Goal: Obtain resource: Obtain resource

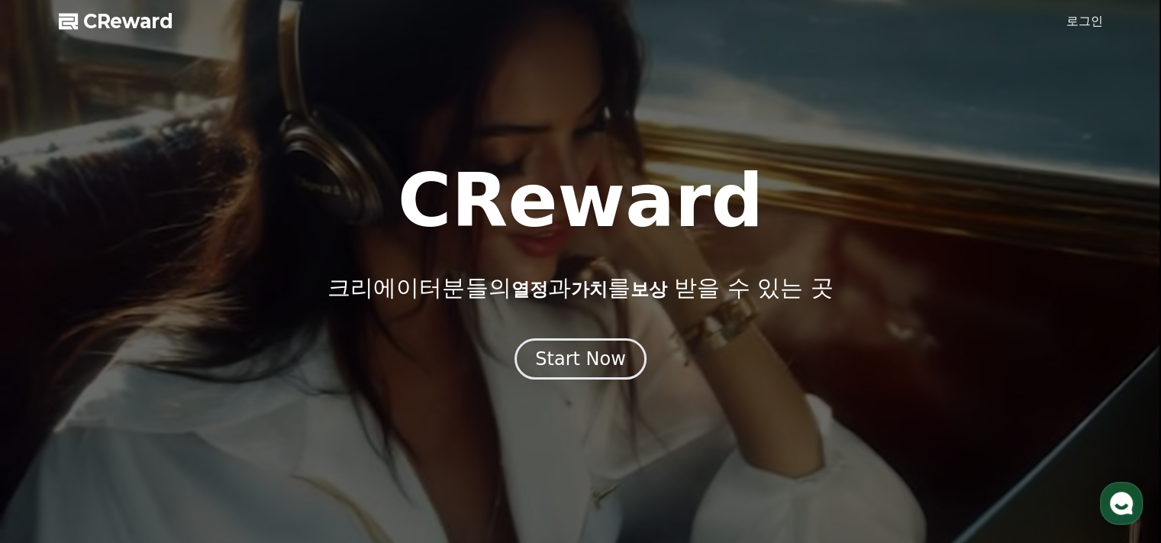
click at [1077, 16] on link "로그인" at bounding box center [1084, 21] width 37 height 18
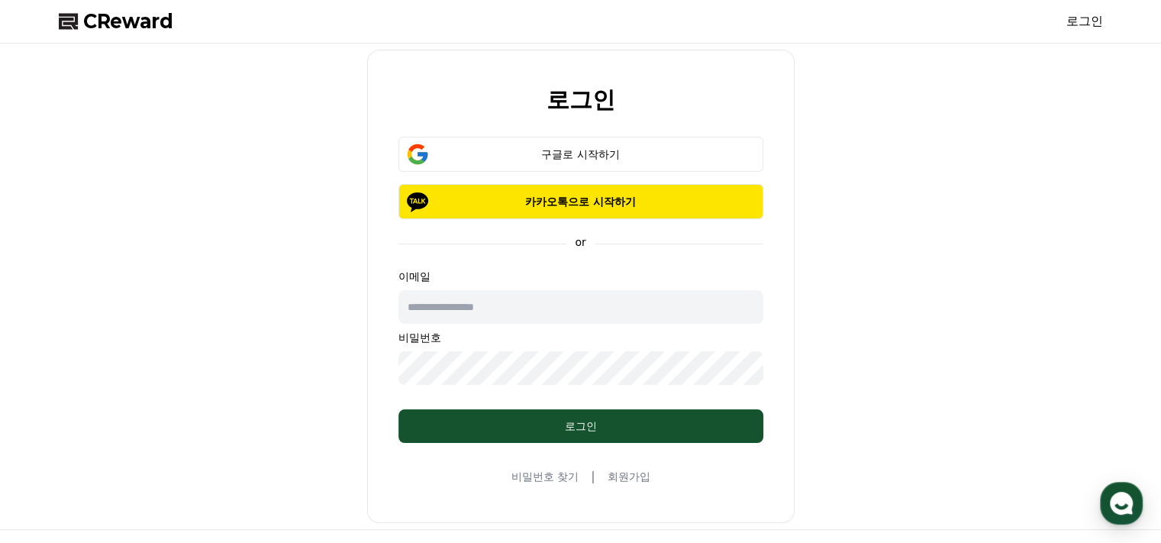
click at [523, 308] on input "text" at bounding box center [580, 307] width 365 height 34
type input "**********"
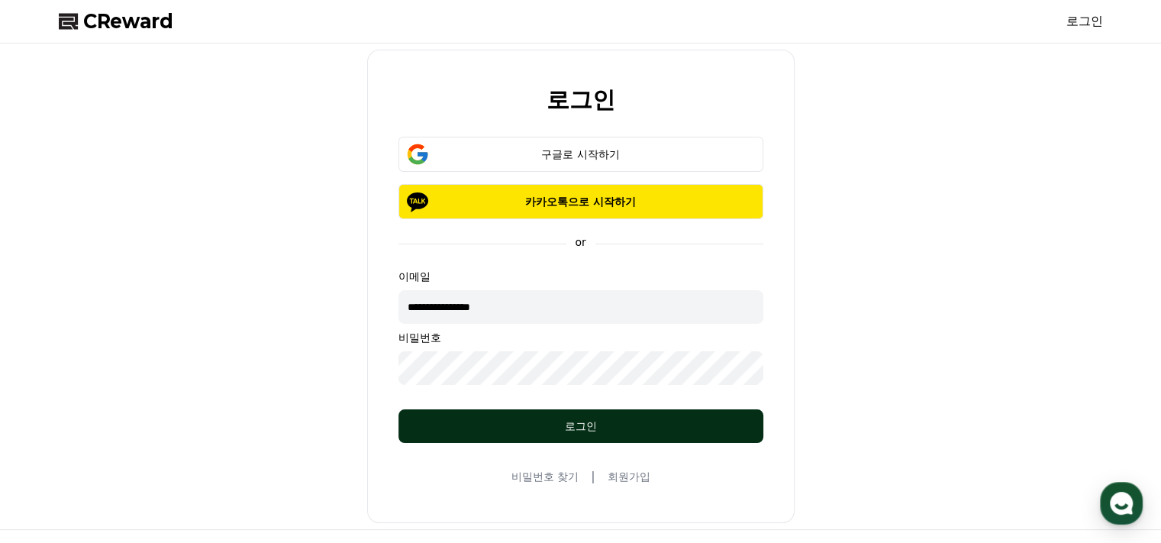
click at [614, 427] on div "로그인" at bounding box center [581, 425] width 304 height 15
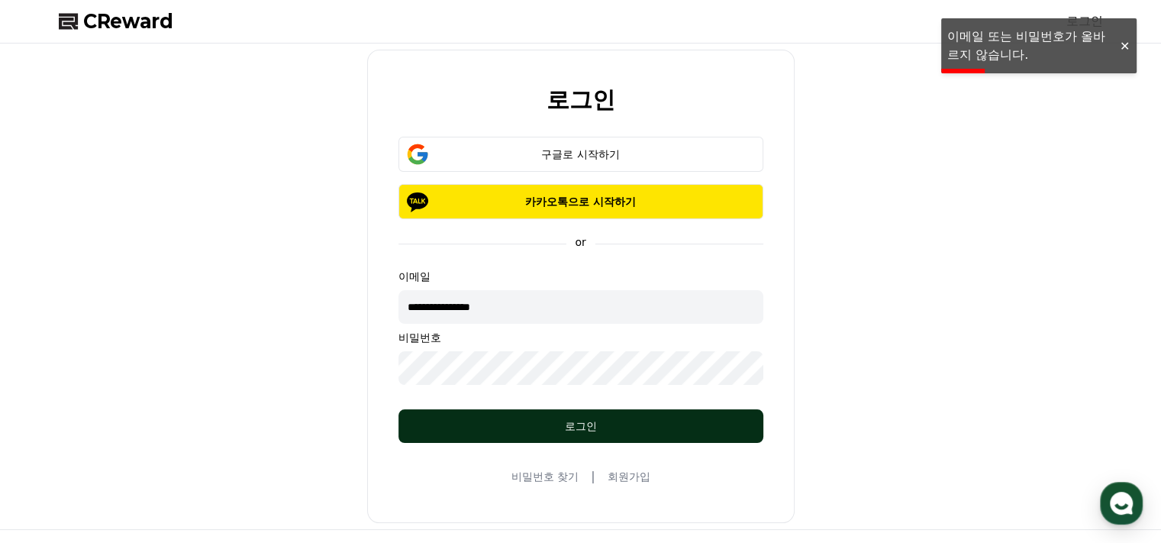
click at [636, 427] on div "로그인" at bounding box center [581, 425] width 304 height 15
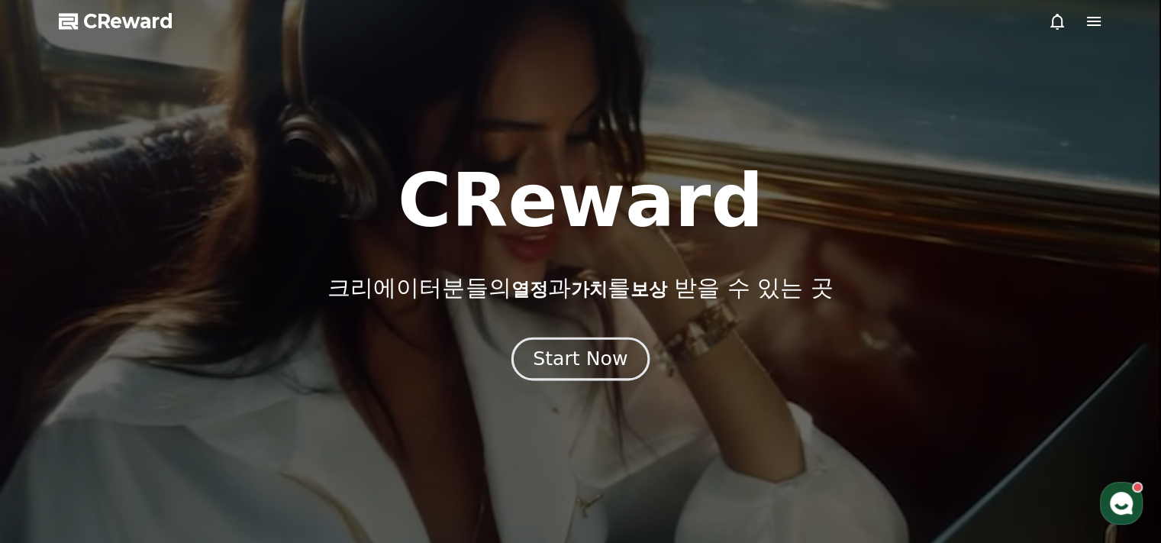
click at [607, 366] on div "Start Now" at bounding box center [580, 359] width 95 height 26
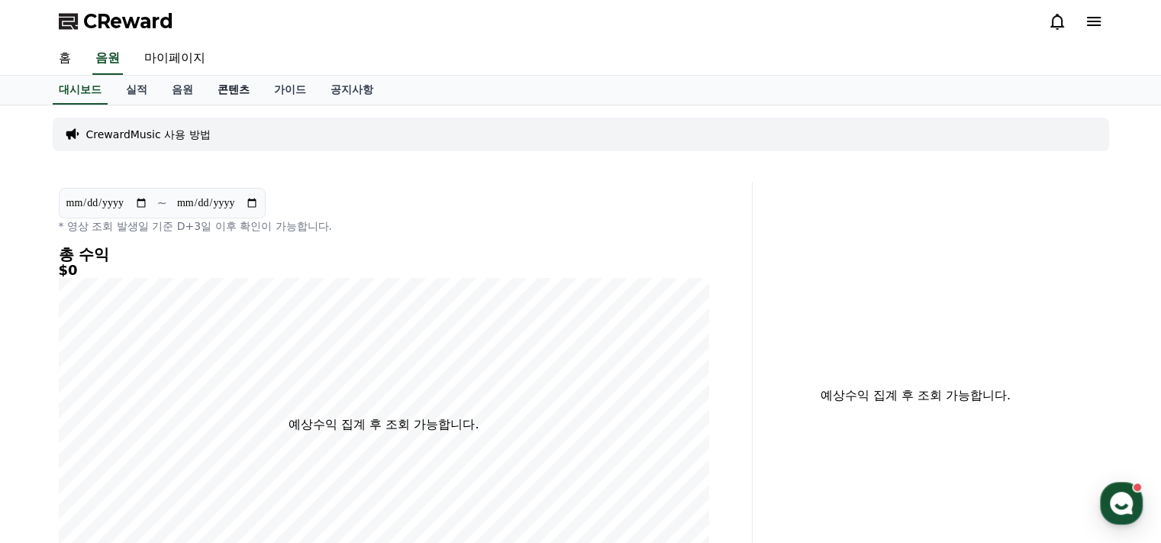
click at [214, 89] on link "콘텐츠" at bounding box center [233, 90] width 56 height 29
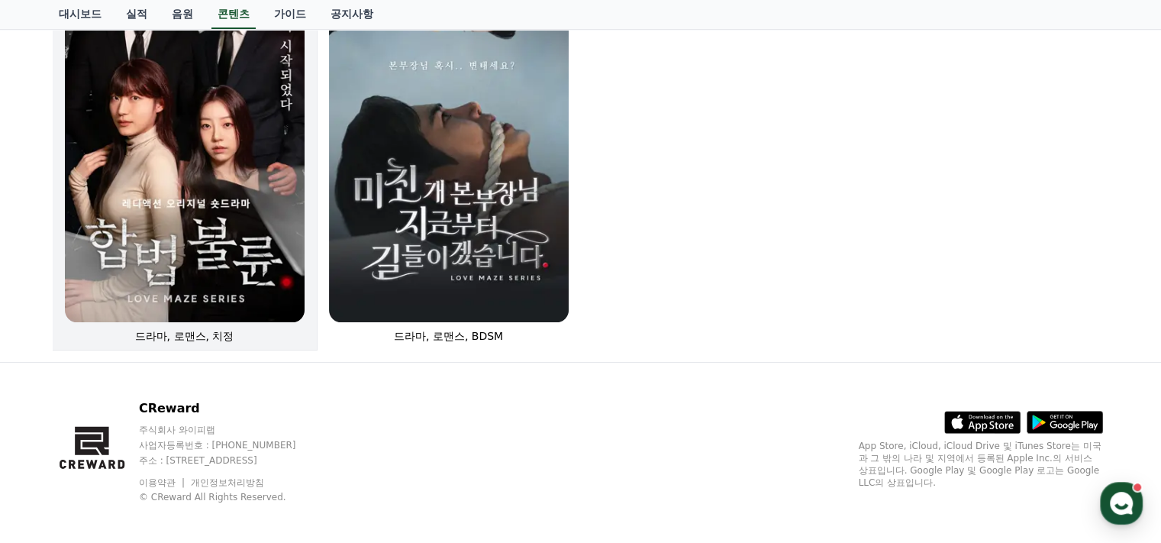
scroll to position [227, 0]
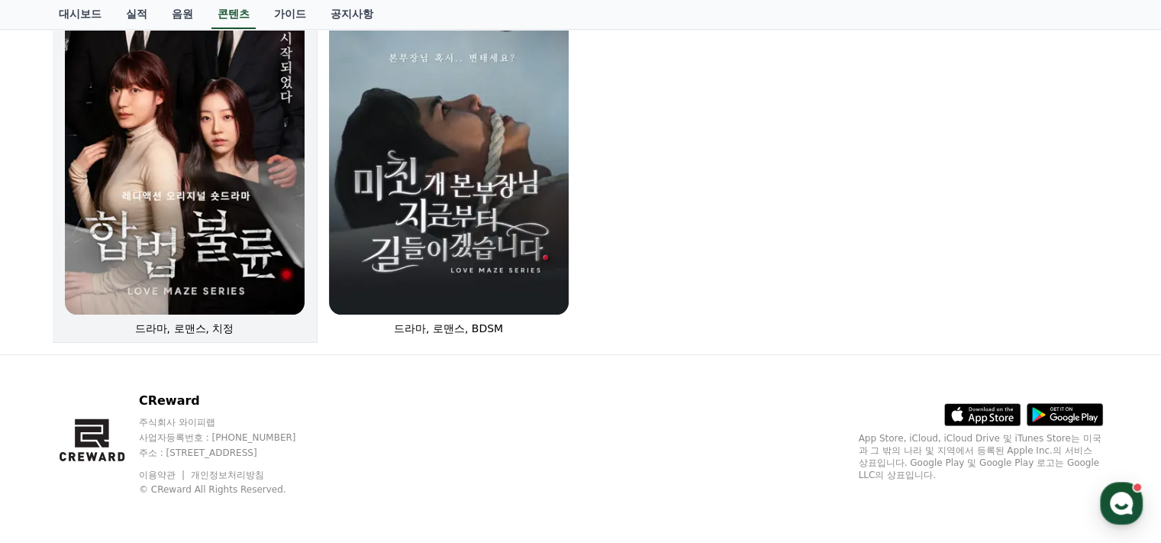
click at [180, 243] on img at bounding box center [185, 134] width 240 height 359
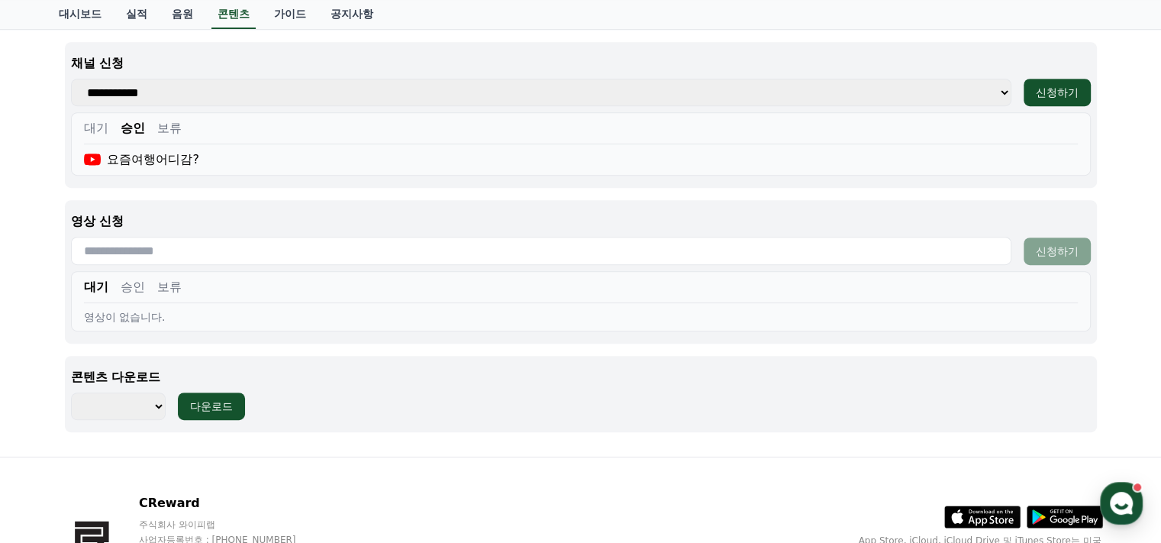
scroll to position [687, 0]
click at [149, 410] on select "******** ******** ******** ******** ******** ******** ******** ******** *******…" at bounding box center [118, 404] width 95 height 27
select select "**********"
click at [71, 391] on select "******** ******** ******** ******** ******** ******** ******** ******** *******…" at bounding box center [118, 404] width 95 height 27
click at [214, 401] on div "다운로드" at bounding box center [211, 405] width 43 height 15
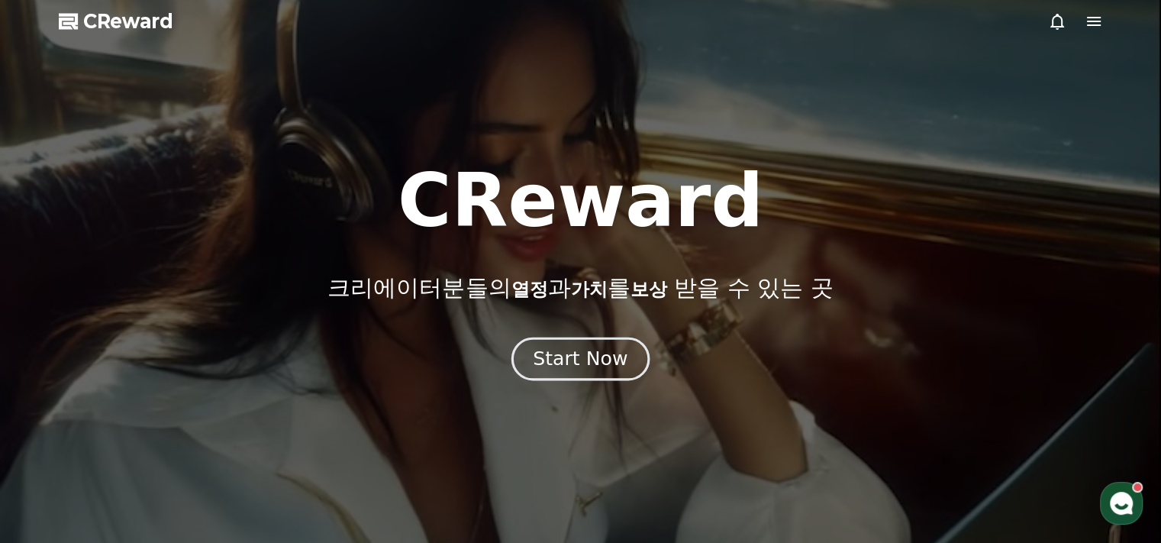
click at [594, 362] on div "Start Now" at bounding box center [580, 359] width 95 height 26
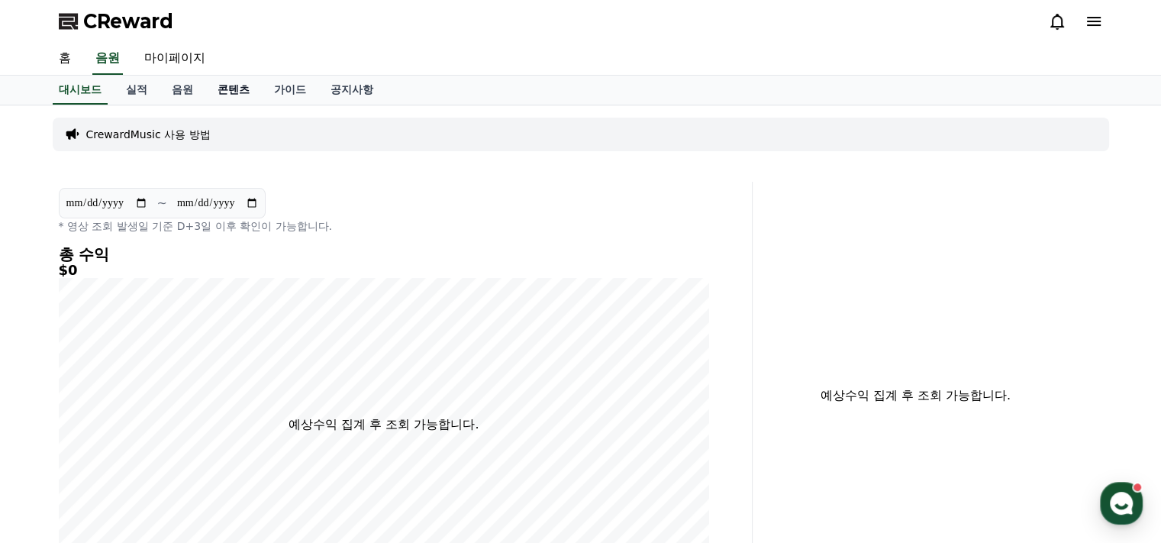
click at [233, 85] on link "콘텐츠" at bounding box center [233, 90] width 56 height 29
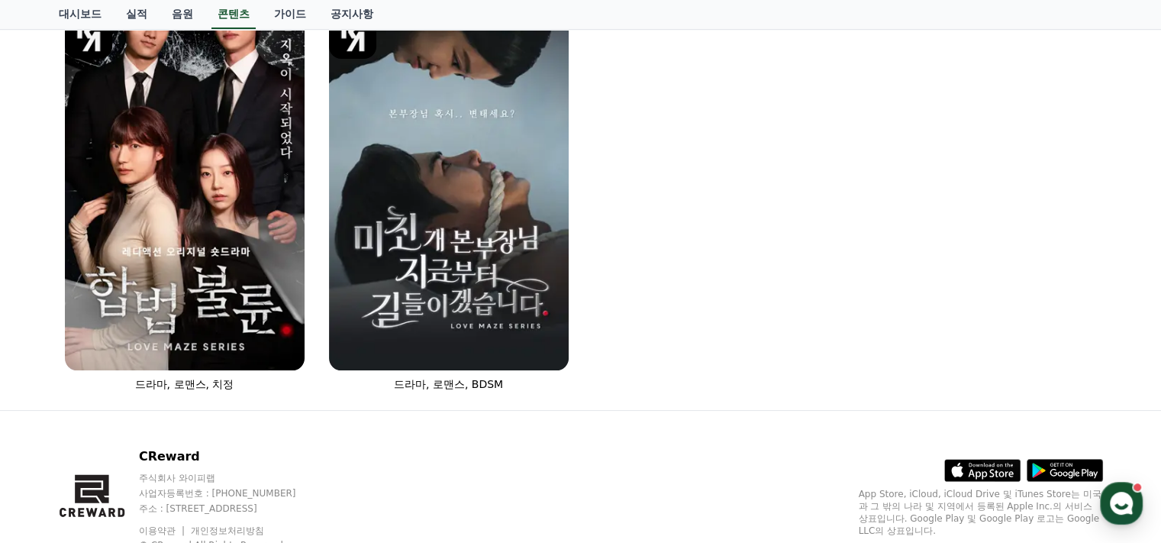
scroll to position [227, 0]
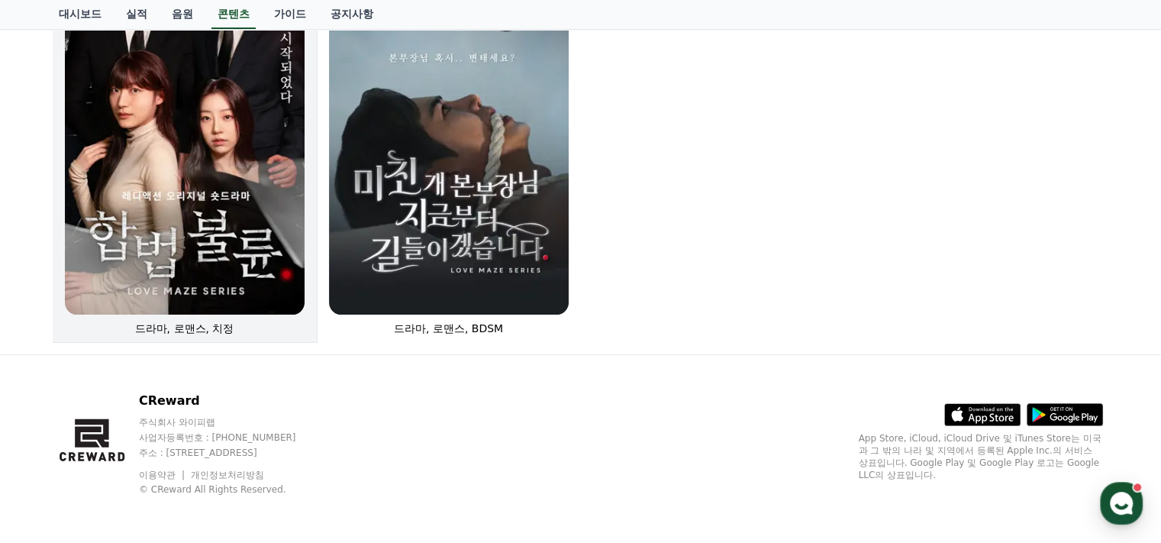
click at [192, 238] on img at bounding box center [185, 134] width 240 height 359
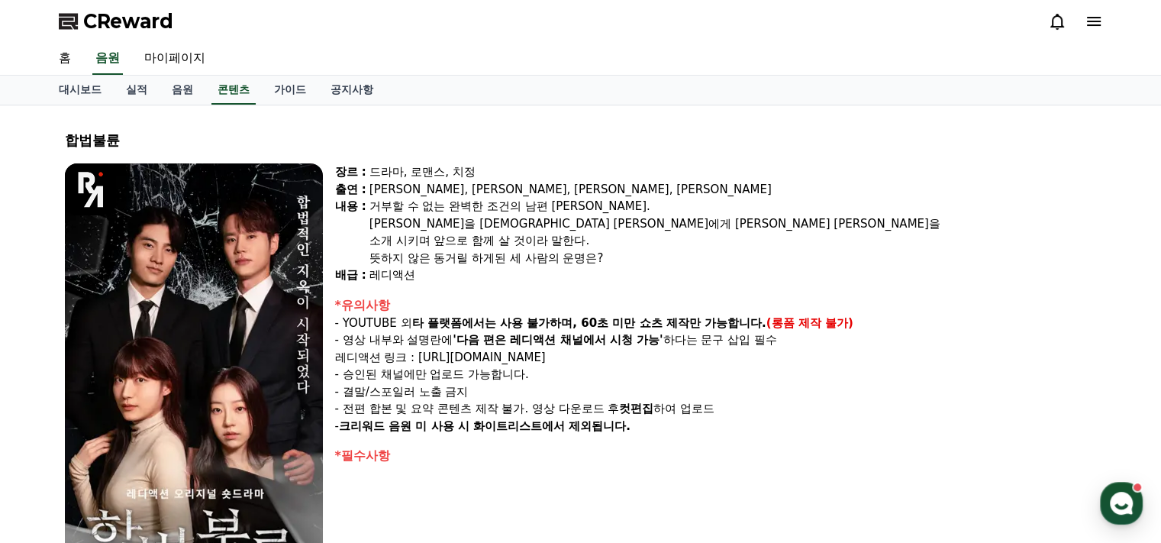
select select
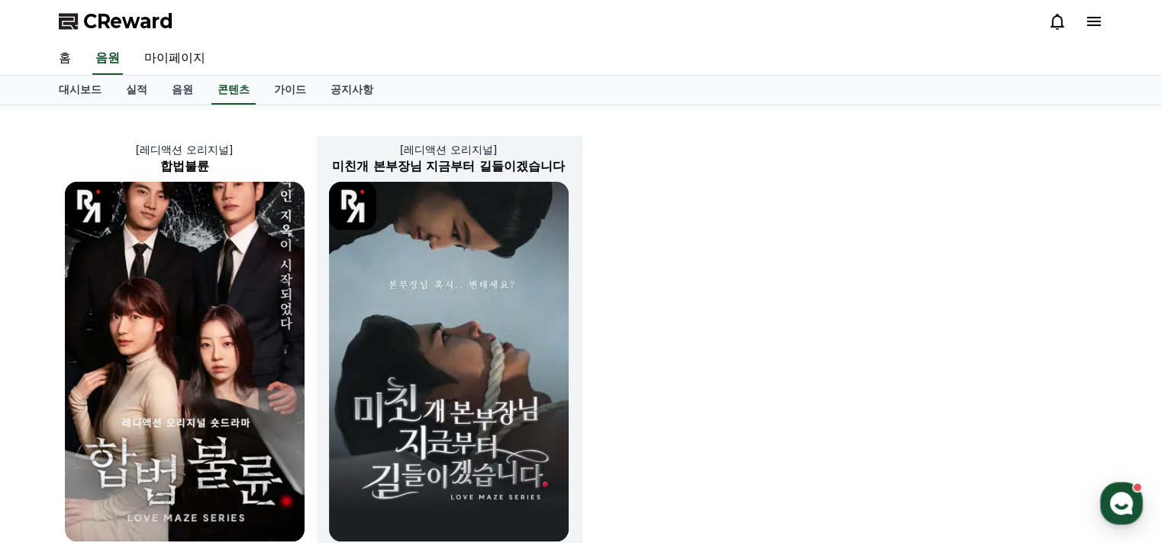
scroll to position [227, 0]
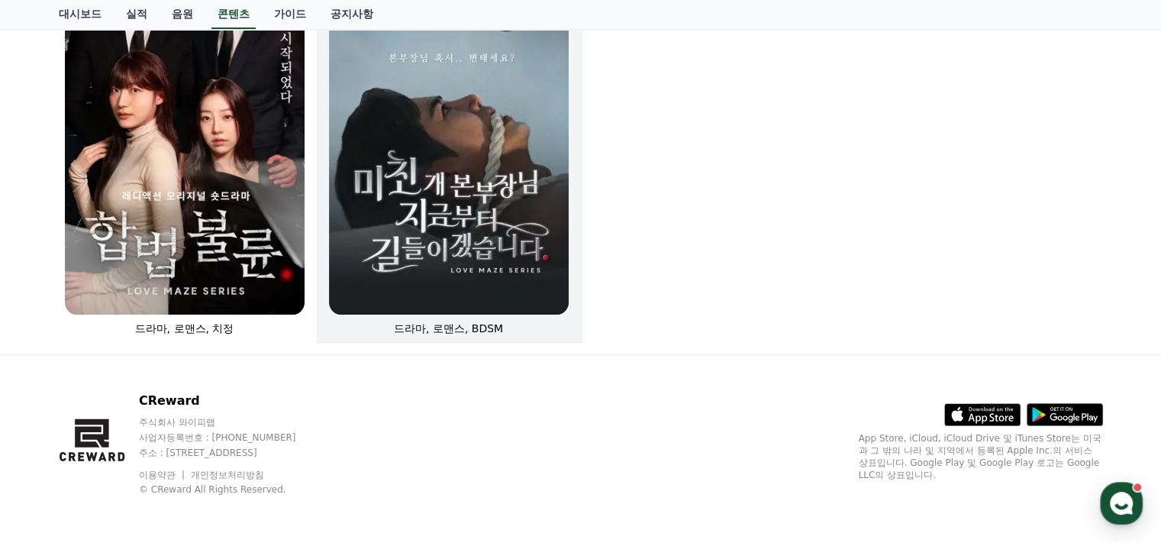
click at [491, 244] on img at bounding box center [449, 134] width 240 height 359
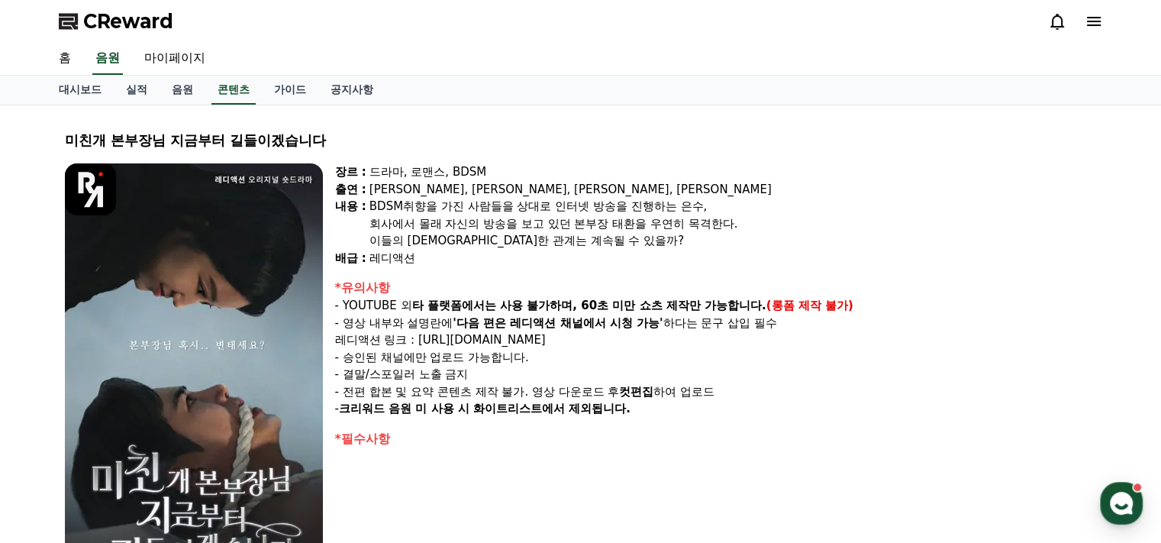
select select
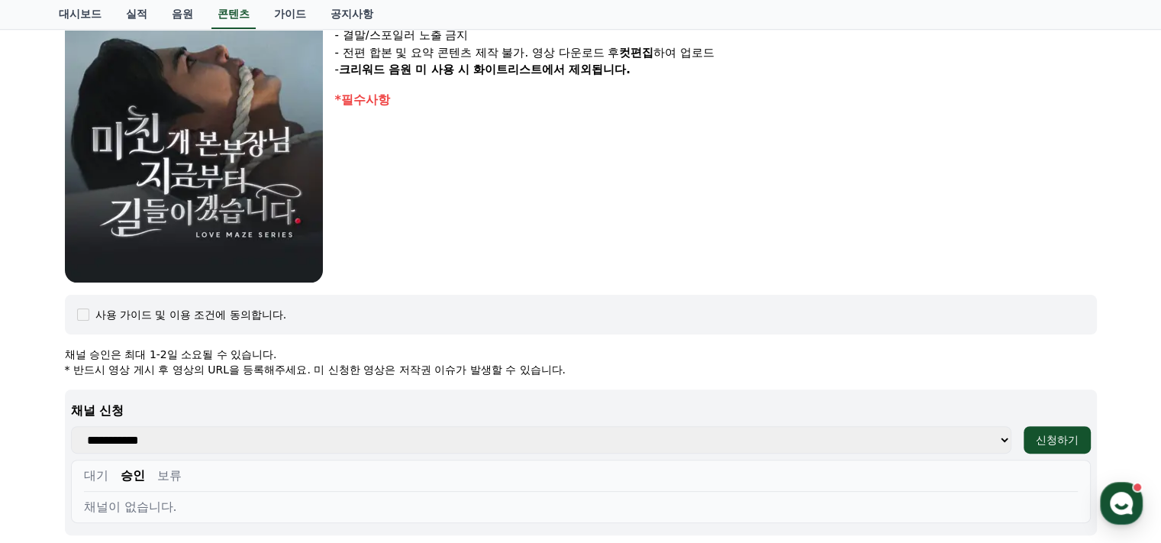
scroll to position [610, 0]
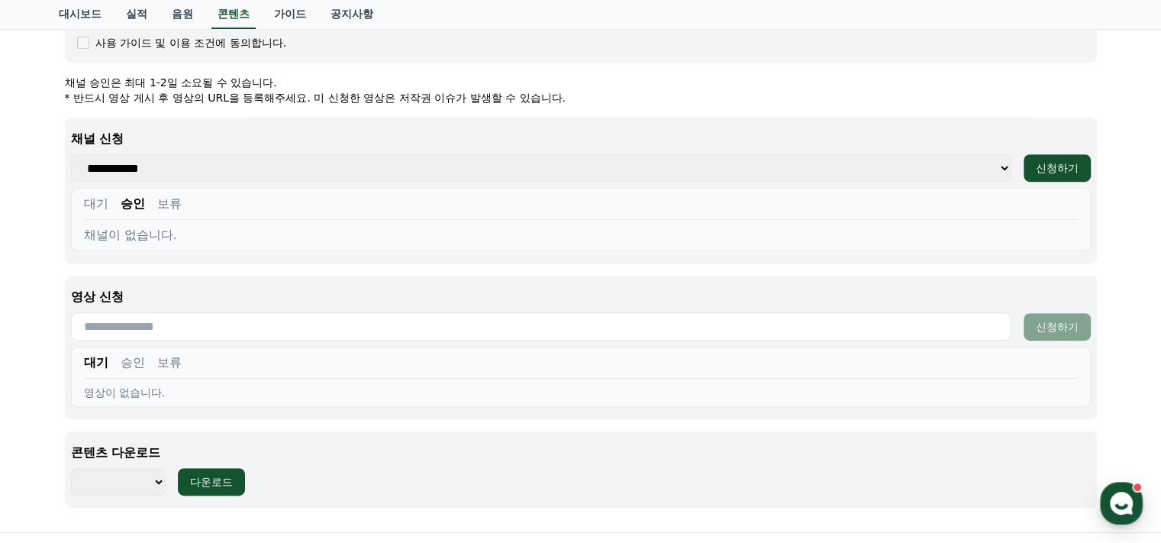
click at [998, 170] on select "**********" at bounding box center [541, 167] width 940 height 27
select select "**********"
click at [71, 154] on select "**********" at bounding box center [541, 167] width 940 height 27
click at [1060, 176] on button "신청하기" at bounding box center [1056, 167] width 67 height 27
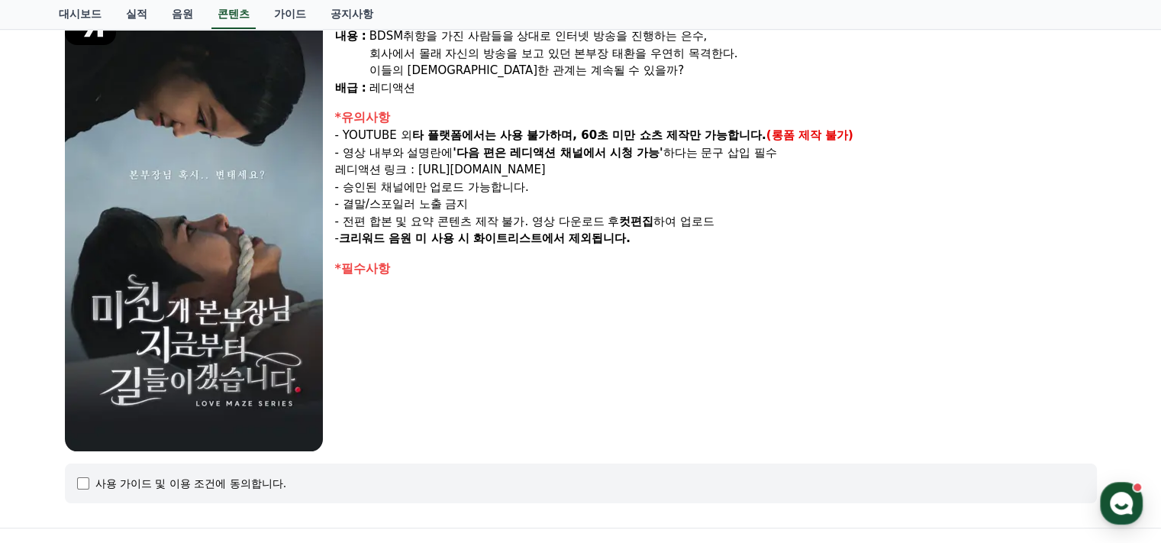
select select
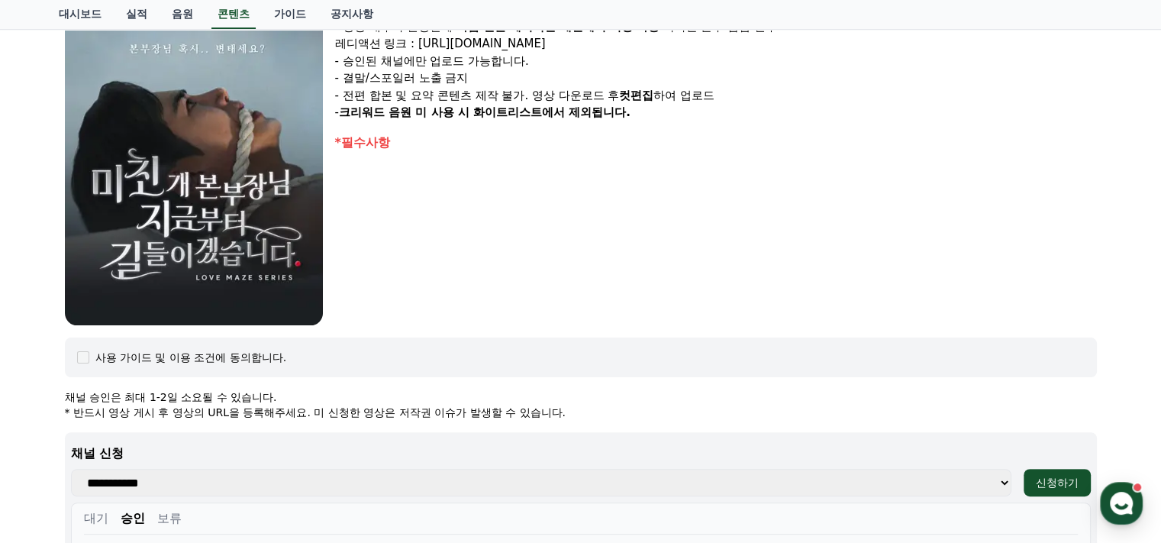
scroll to position [170, 0]
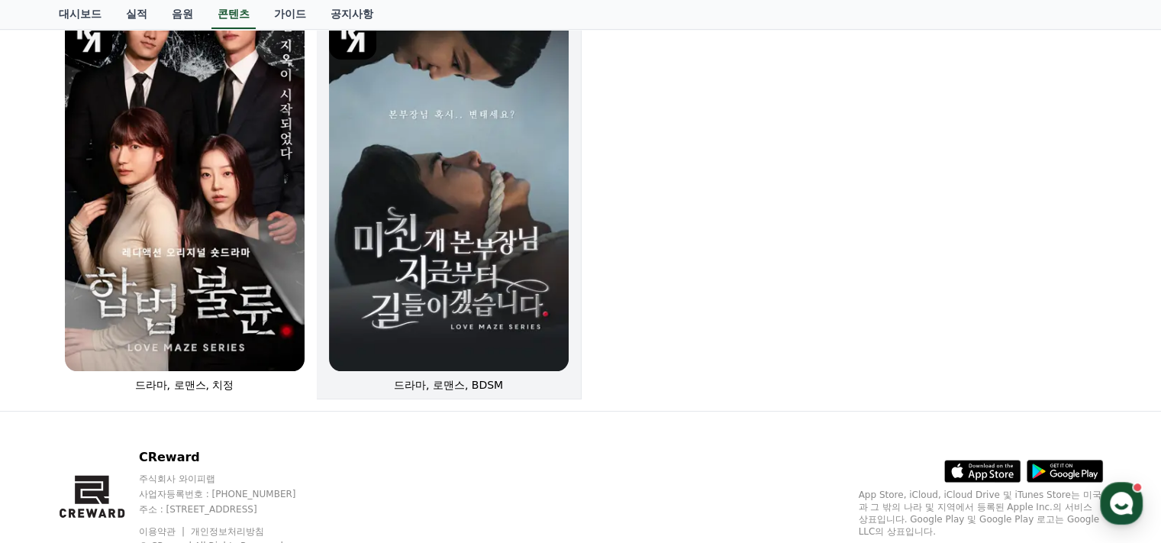
scroll to position [227, 0]
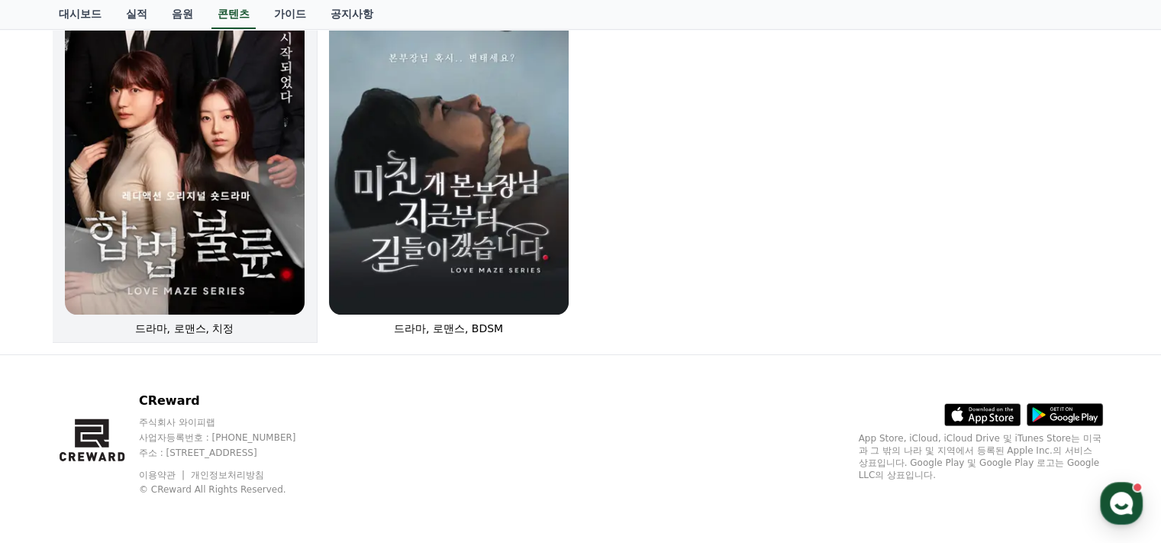
click at [147, 215] on img at bounding box center [185, 134] width 240 height 359
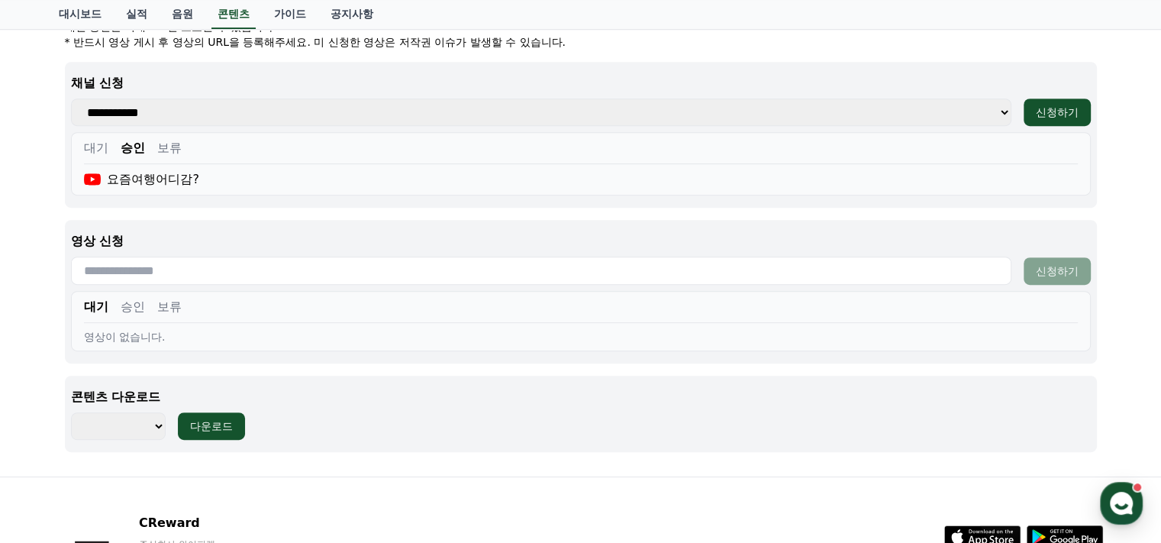
scroll to position [763, 0]
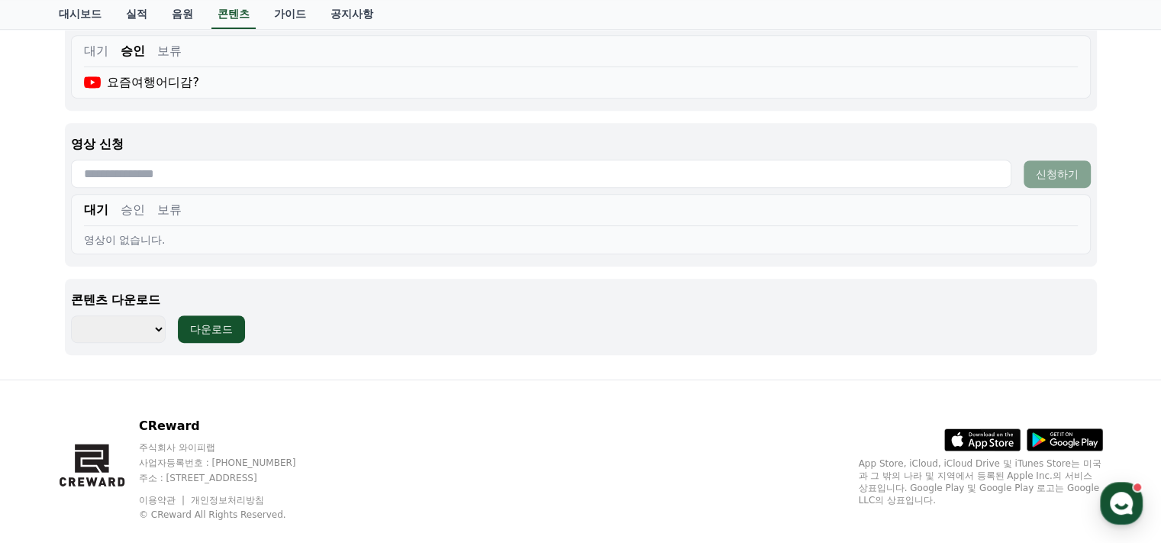
click at [158, 324] on select "******** ******** ******** ******** ******** ******** ******** ******** *******…" at bounding box center [118, 328] width 95 height 27
select select "**********"
click at [71, 315] on select "******** ******** ******** ******** ******** ******** ******** ******** *******…" at bounding box center [118, 328] width 95 height 27
click at [217, 332] on div "다운로드" at bounding box center [211, 328] width 43 height 15
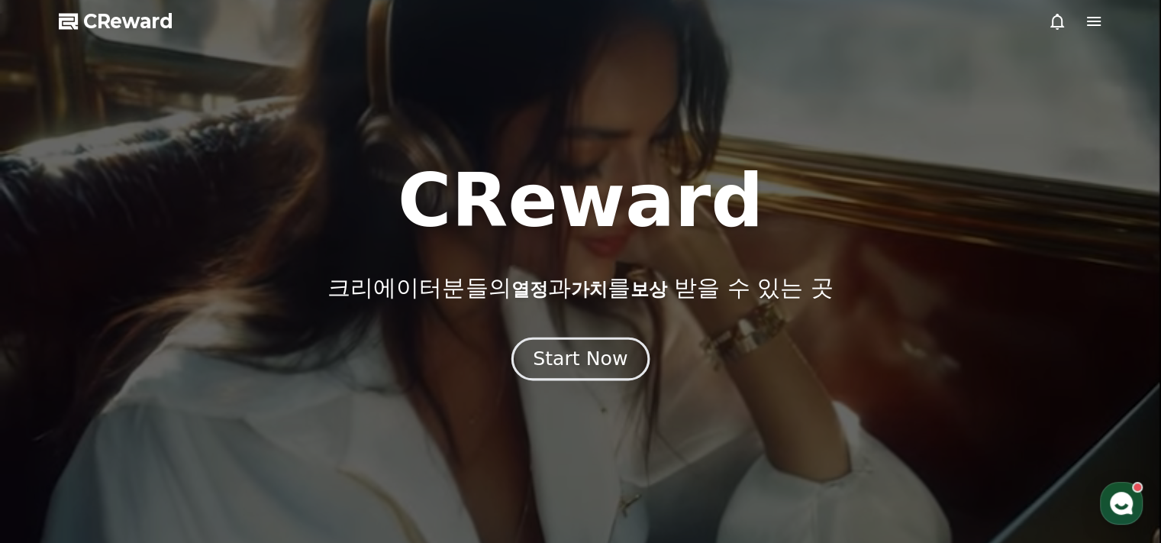
click at [577, 362] on div "Start Now" at bounding box center [580, 359] width 95 height 26
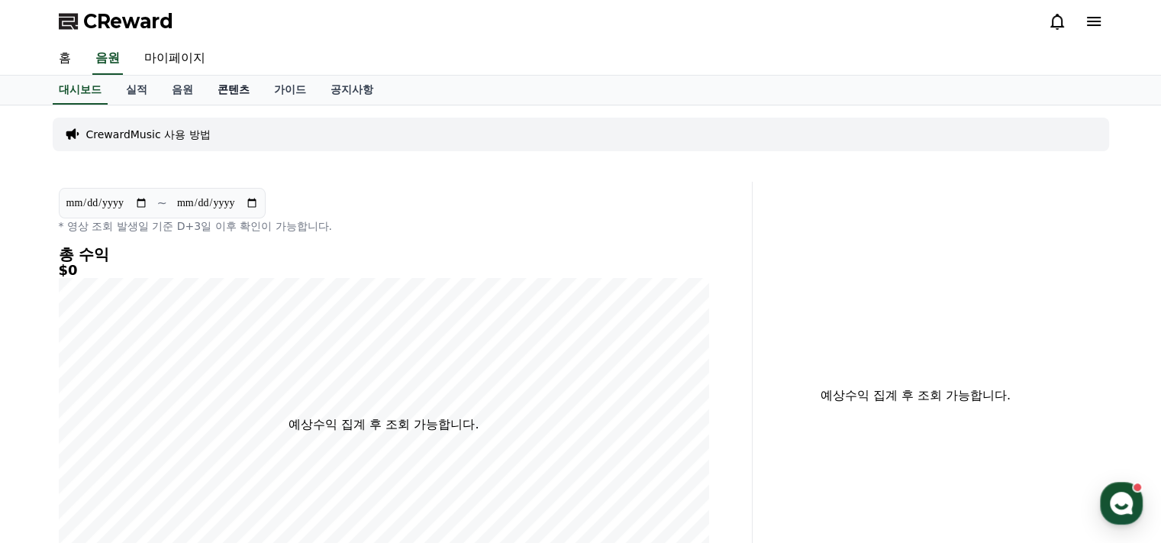
click at [229, 95] on link "콘텐츠" at bounding box center [233, 90] width 56 height 29
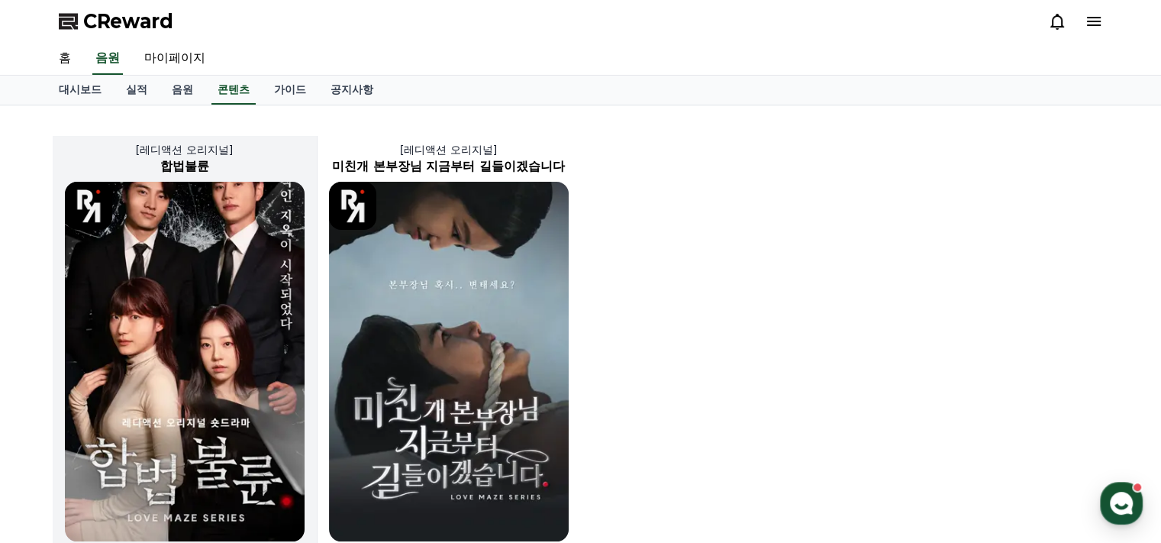
click at [169, 326] on img at bounding box center [185, 361] width 240 height 359
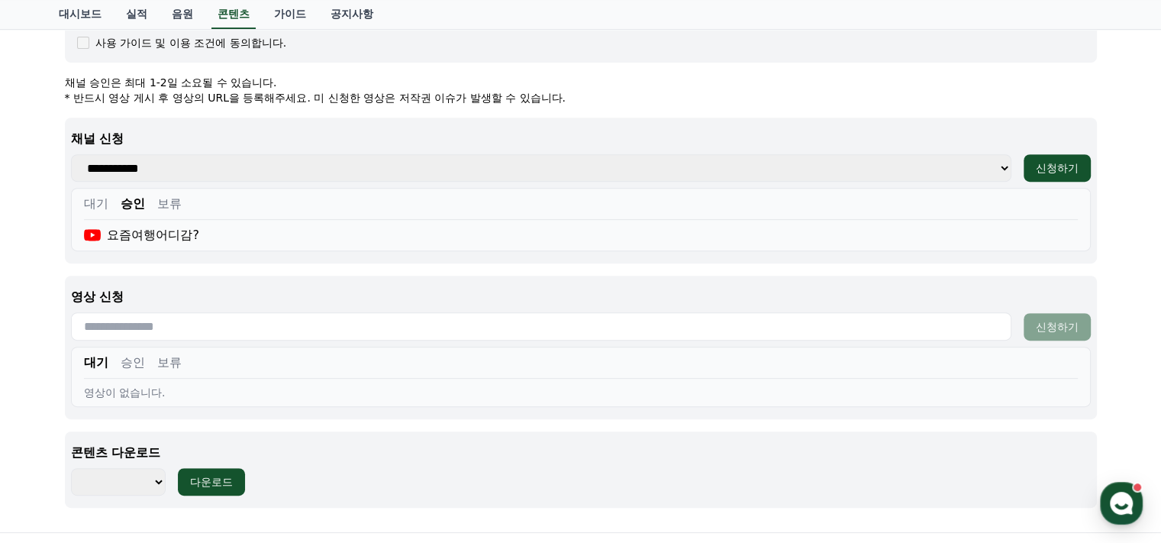
scroll to position [763, 0]
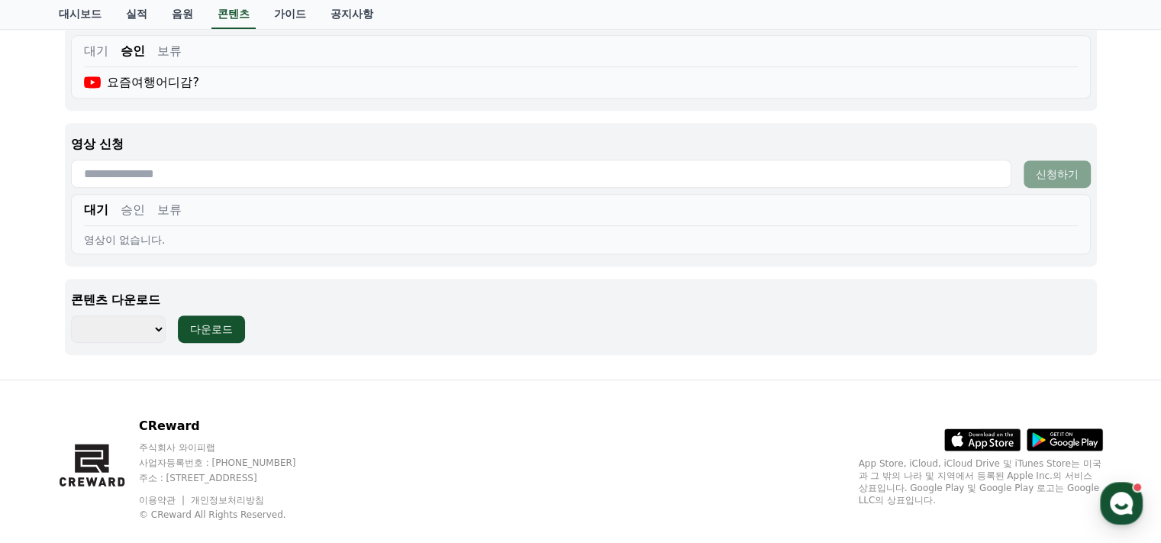
click at [154, 327] on select "******** ******** ******** ******** ******** ******** ******** ******** *******…" at bounding box center [118, 328] width 95 height 27
select select "**********"
click at [71, 315] on select "******** ******** ******** ******** ******** ******** ******** ******** *******…" at bounding box center [118, 328] width 95 height 27
click at [217, 325] on div "다운로드" at bounding box center [211, 328] width 43 height 15
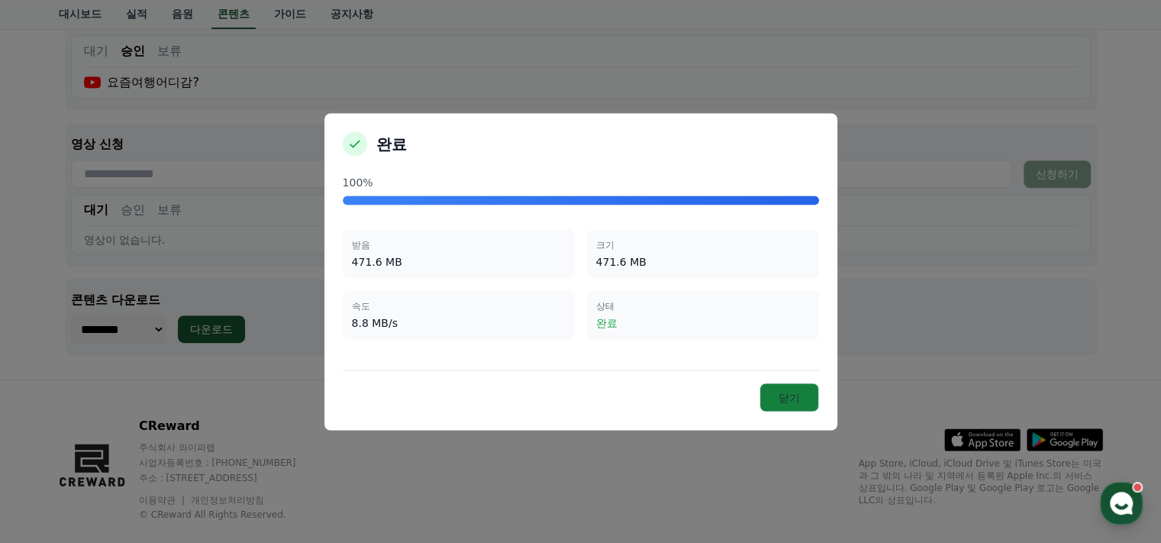
click at [805, 385] on button "닫기" at bounding box center [789, 396] width 60 height 29
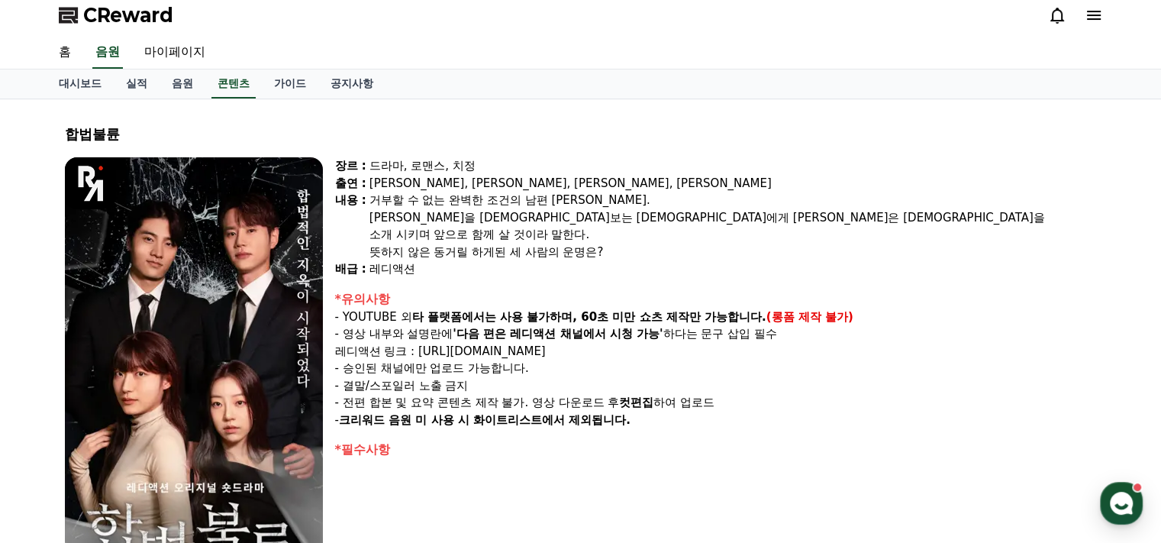
scroll to position [0, 0]
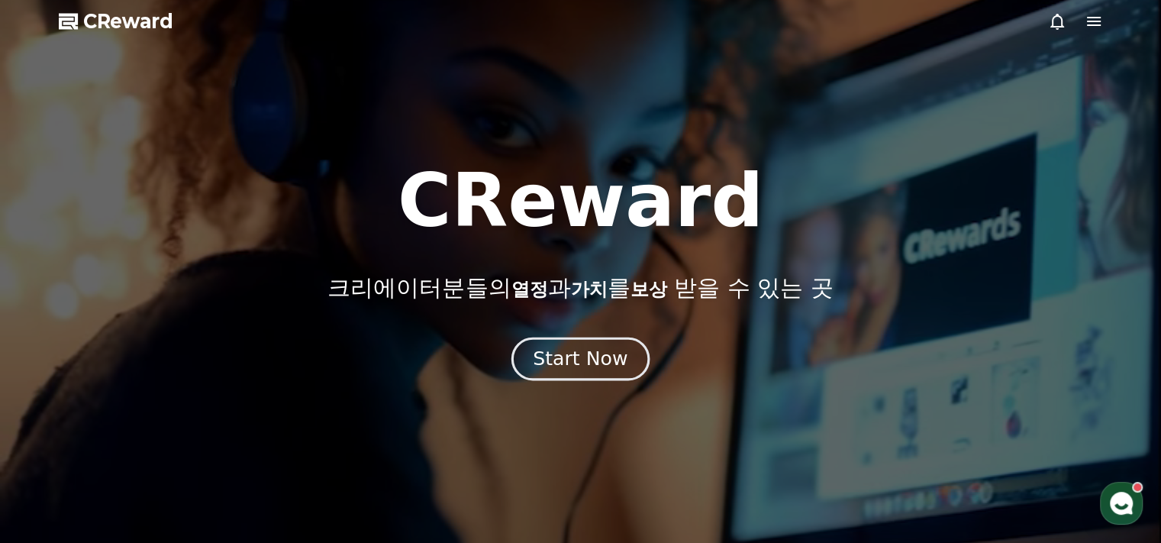
click at [608, 361] on div "Start Now" at bounding box center [580, 359] width 95 height 26
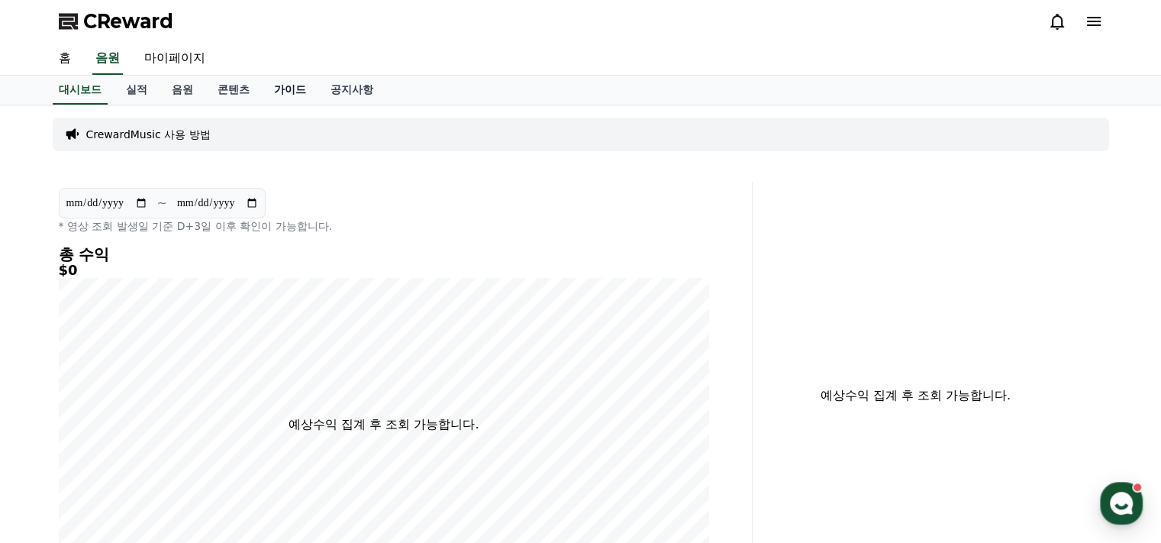
click at [293, 90] on link "가이드" at bounding box center [290, 90] width 56 height 29
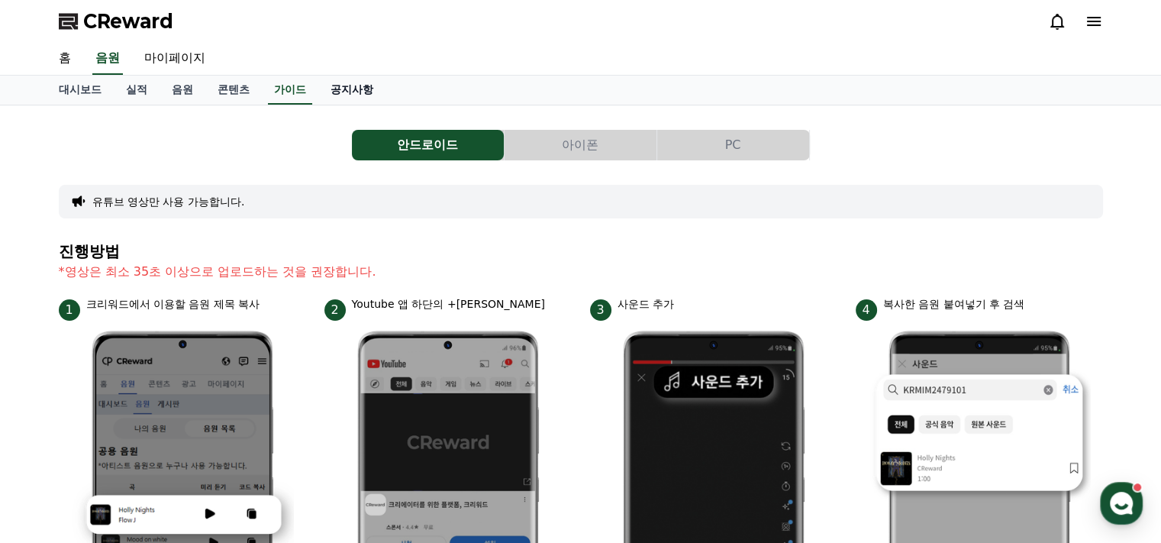
click at [340, 90] on link "공지사항" at bounding box center [351, 90] width 67 height 29
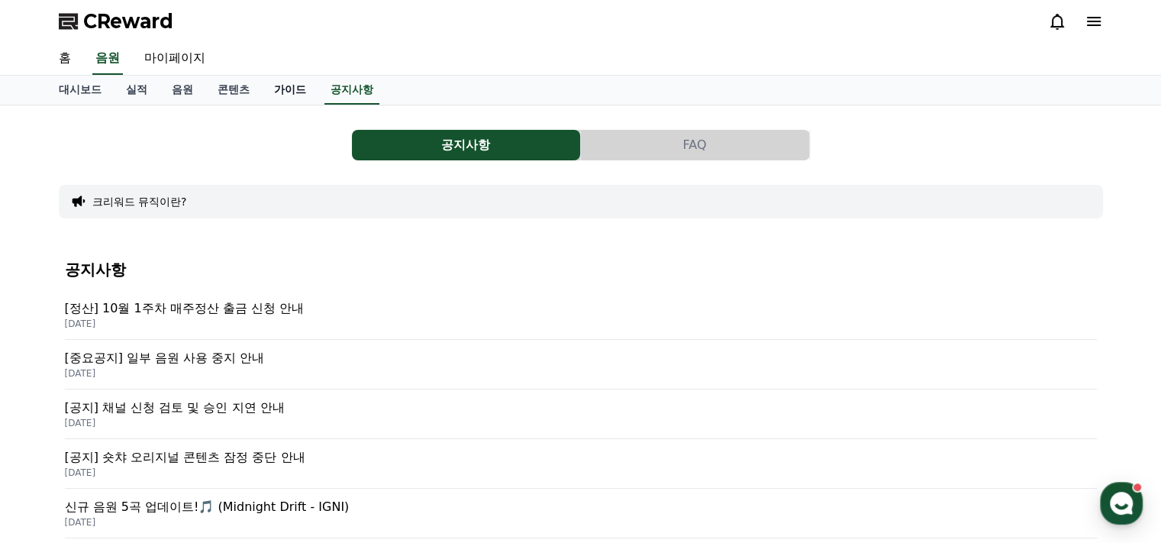
click at [290, 95] on link "가이드" at bounding box center [290, 90] width 56 height 29
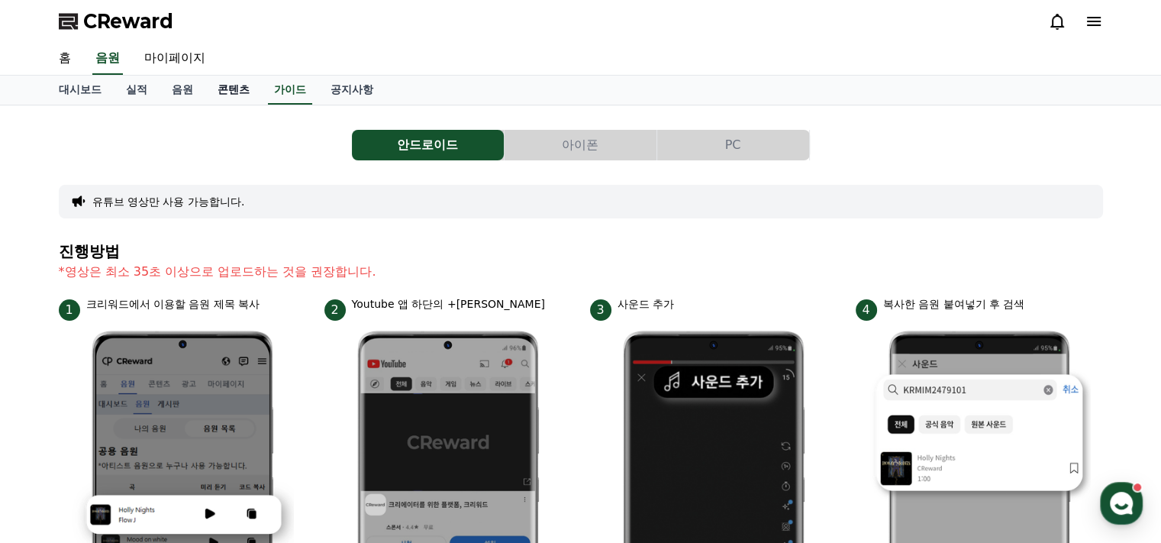
click at [238, 92] on link "콘텐츠" at bounding box center [233, 90] width 56 height 29
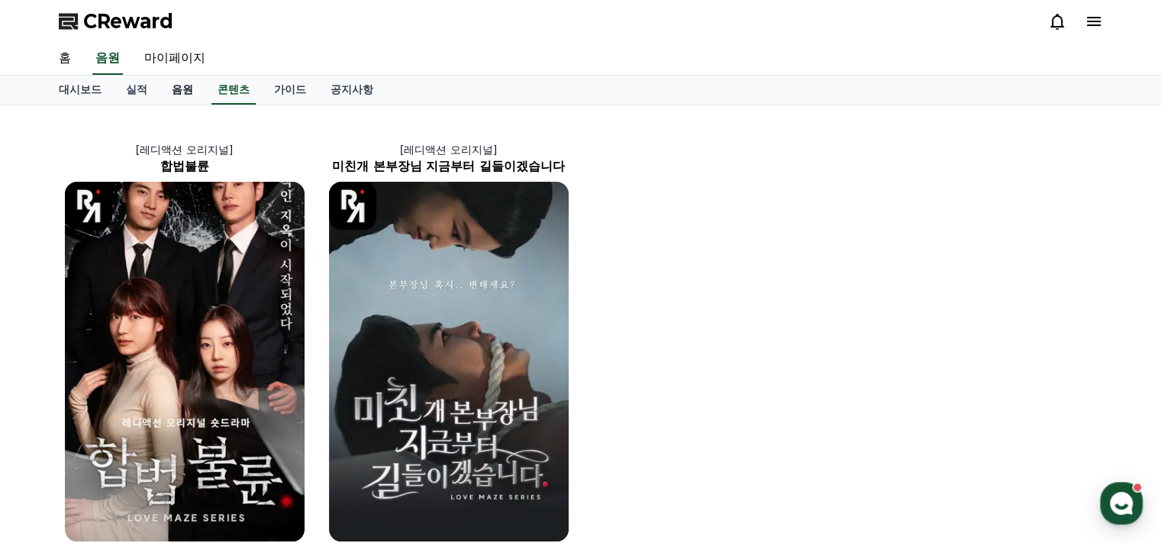
click at [195, 89] on link "음원" at bounding box center [182, 90] width 46 height 29
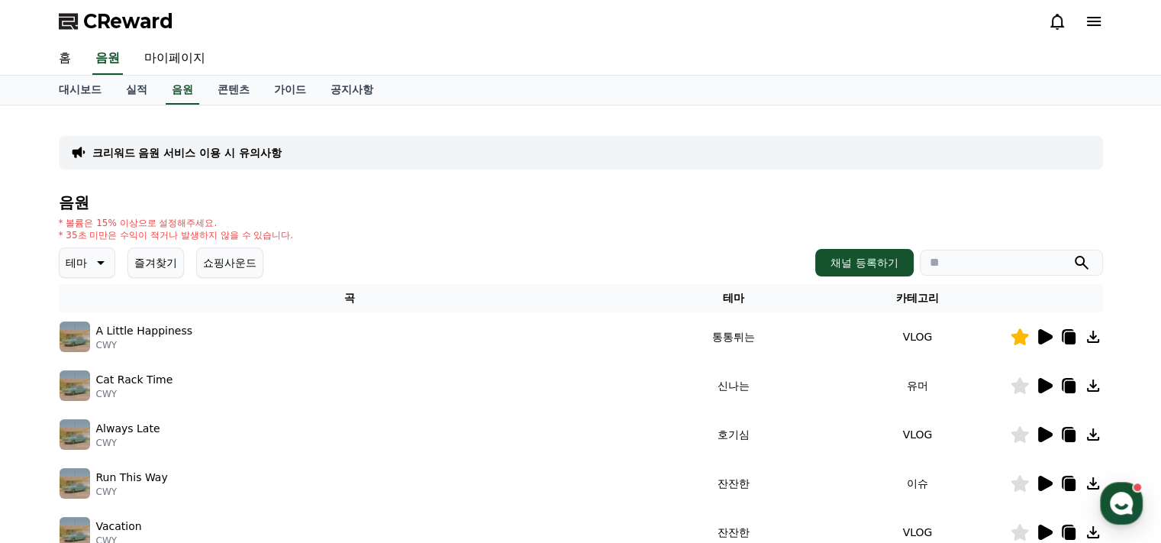
click at [1042, 339] on icon at bounding box center [1045, 336] width 14 height 15
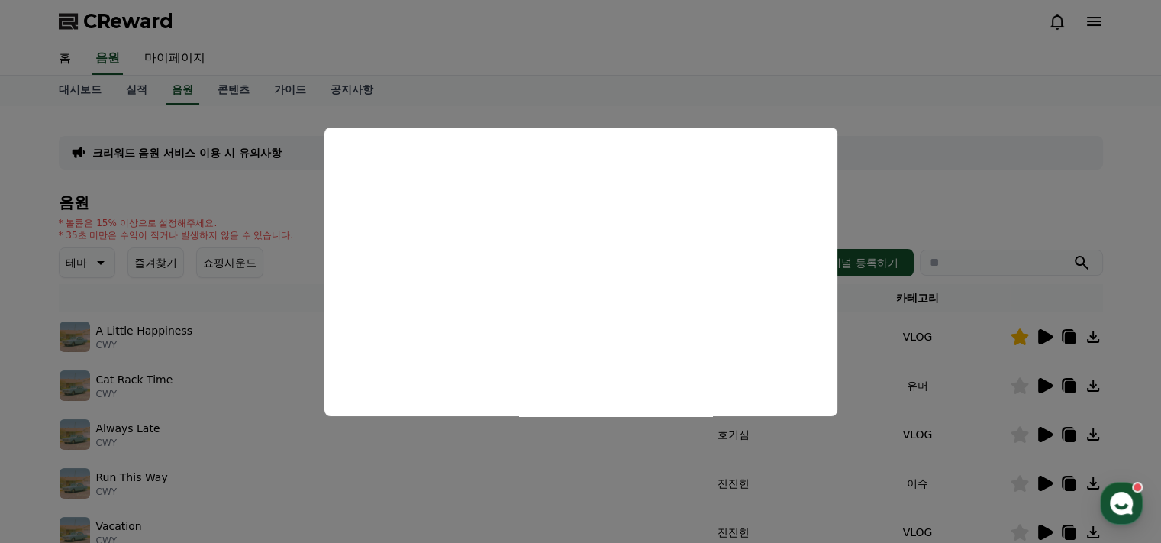
click at [949, 94] on button "close modal" at bounding box center [580, 271] width 1161 height 543
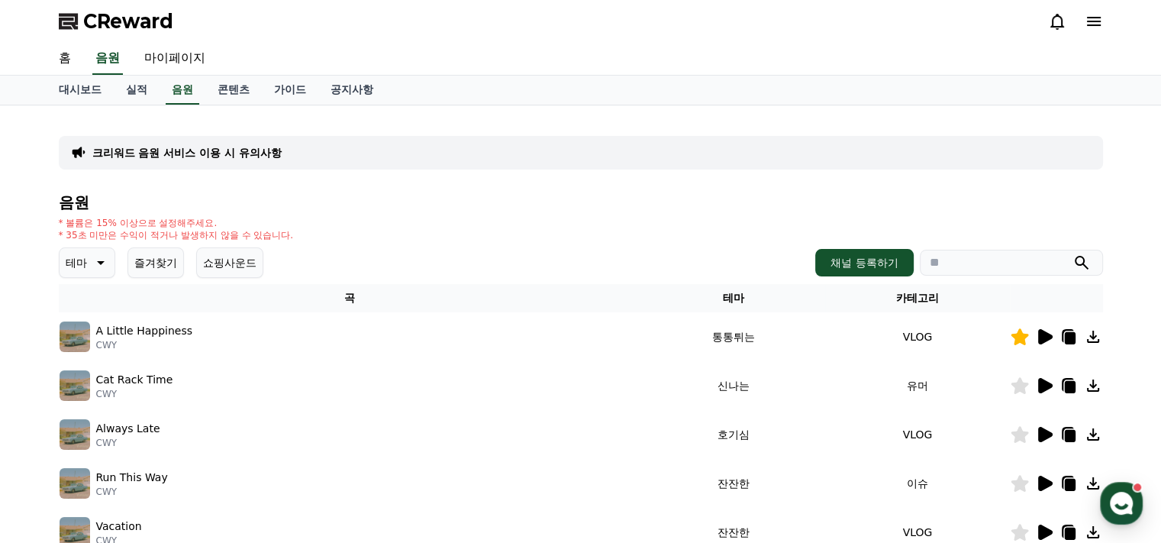
click at [1045, 387] on icon at bounding box center [1045, 385] width 14 height 15
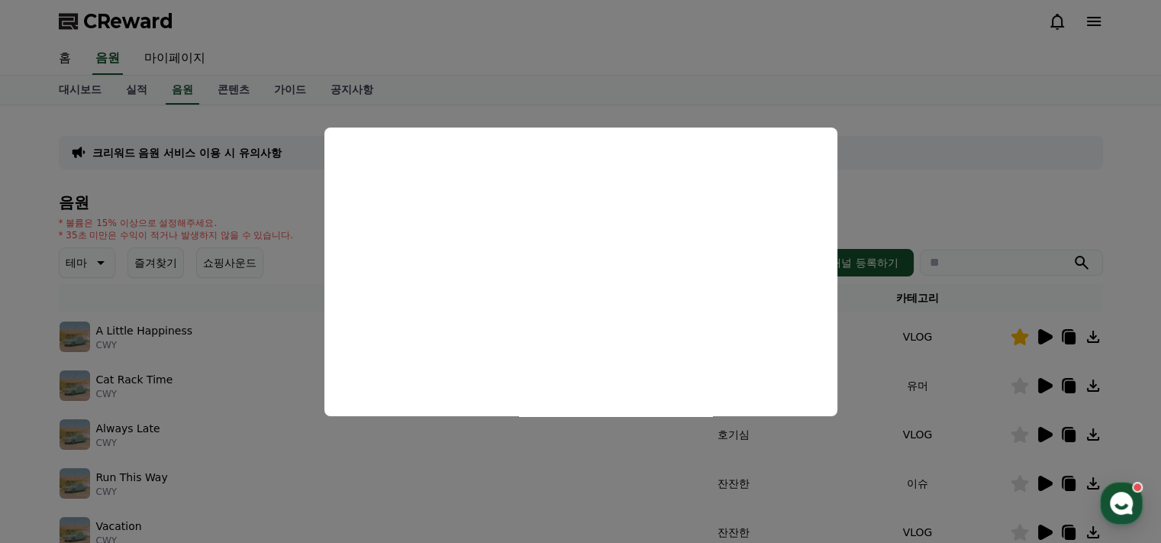
click at [924, 163] on button "close modal" at bounding box center [580, 271] width 1161 height 543
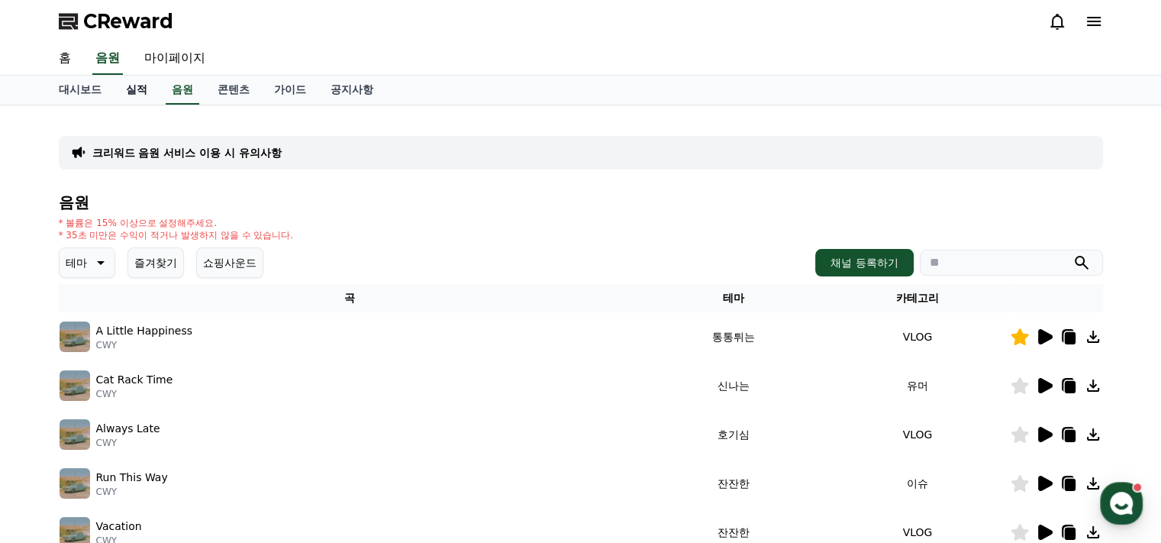
click at [135, 97] on link "실적" at bounding box center [137, 90] width 46 height 29
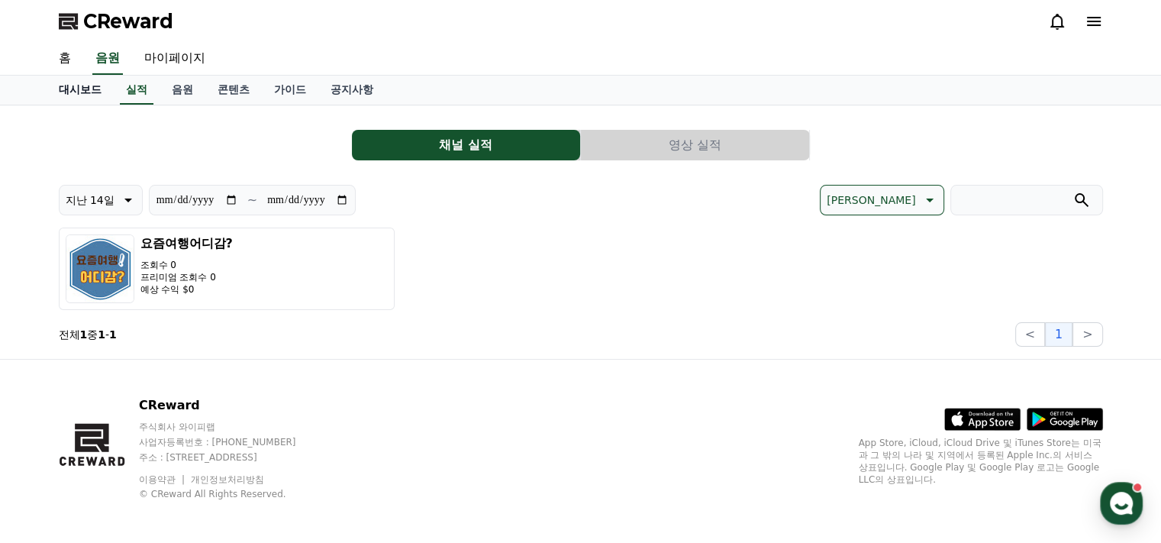
click at [70, 87] on link "대시보드" at bounding box center [80, 90] width 67 height 29
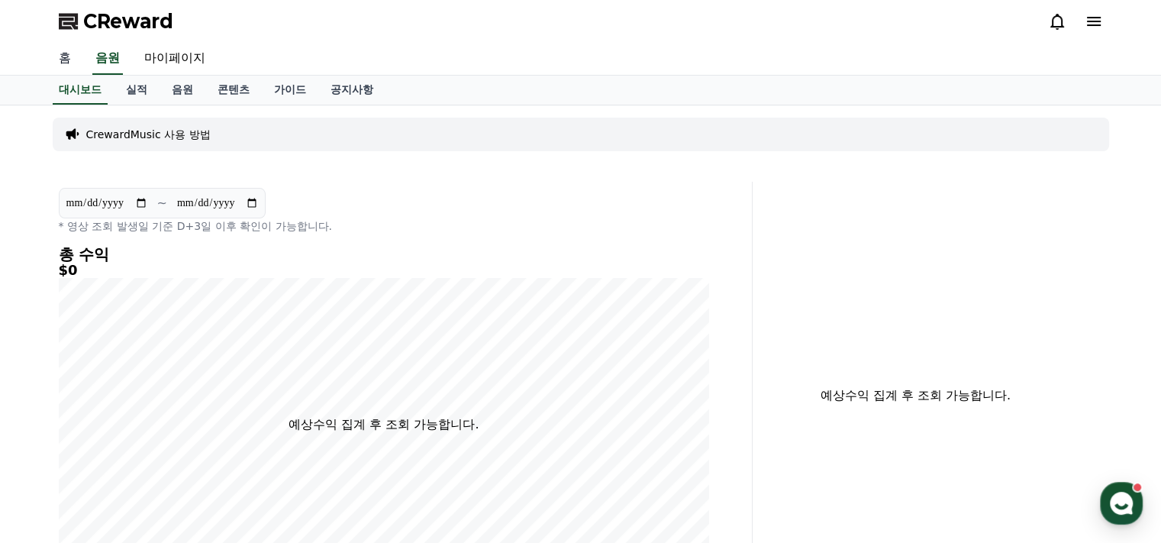
click at [71, 54] on link "홈" at bounding box center [65, 59] width 37 height 32
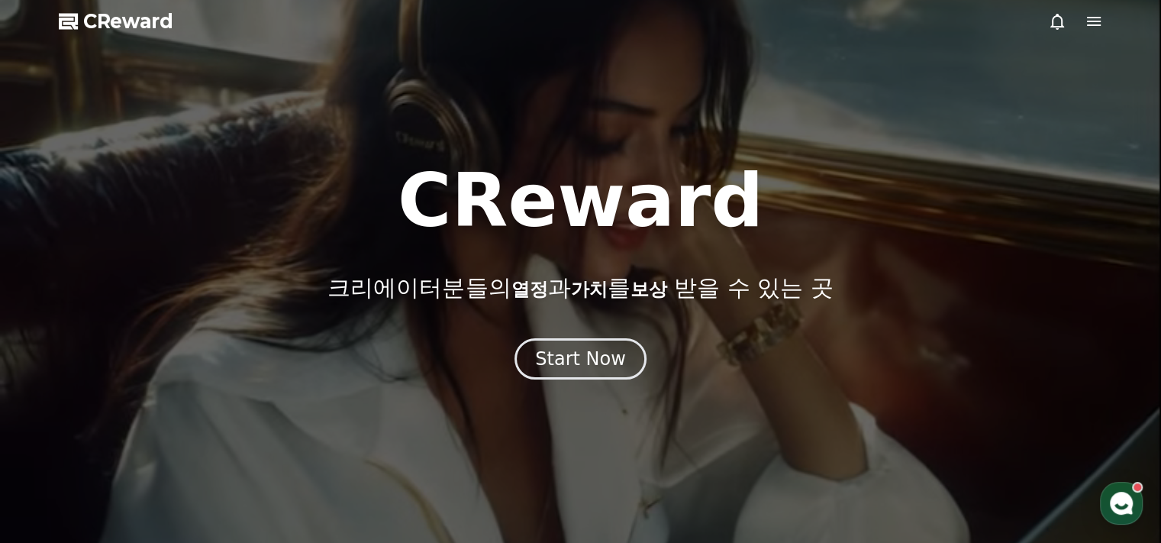
click at [1061, 20] on icon at bounding box center [1057, 22] width 14 height 16
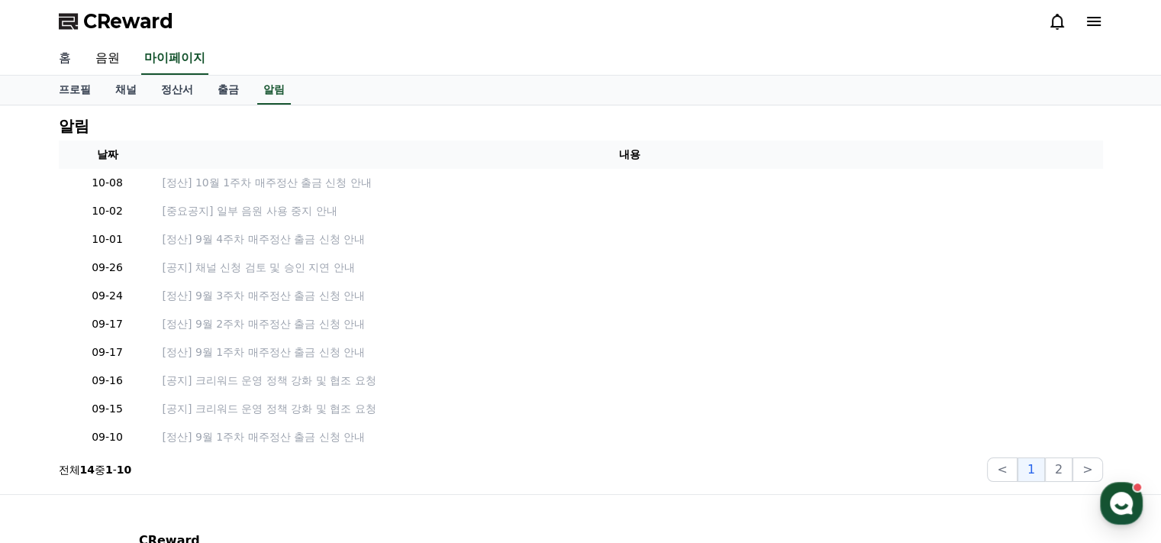
click at [55, 59] on link "홈" at bounding box center [65, 59] width 37 height 32
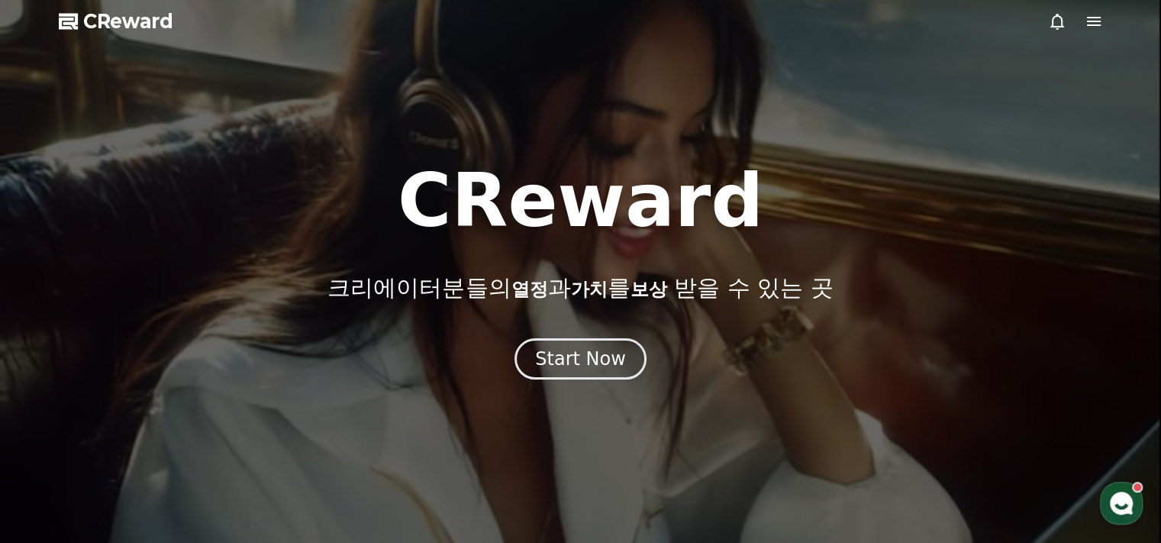
click at [1090, 21] on icon at bounding box center [1094, 21] width 14 height 9
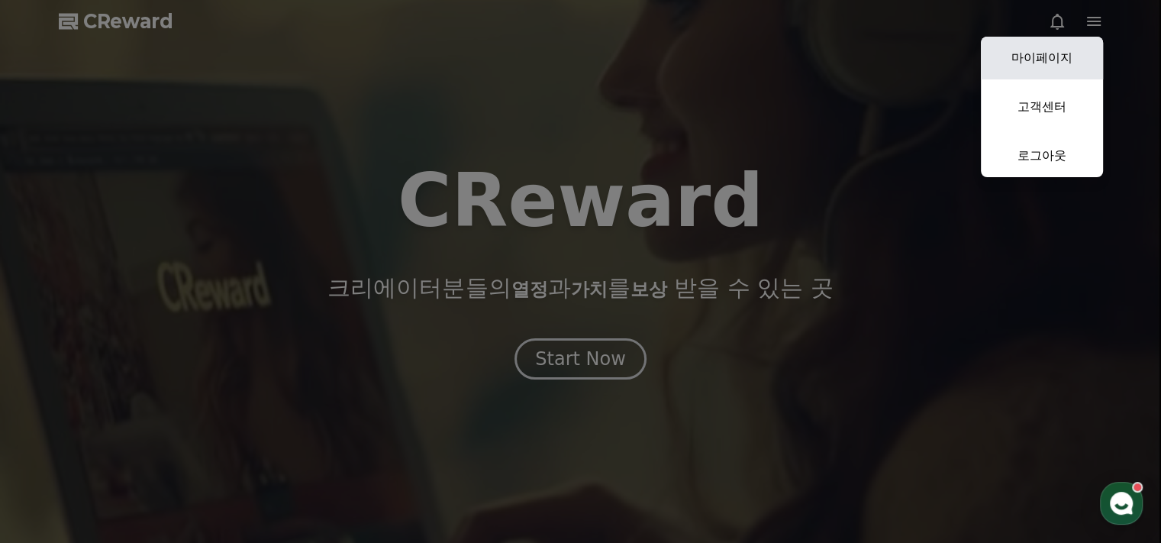
click at [1061, 66] on link "마이페이지" at bounding box center [1042, 58] width 122 height 43
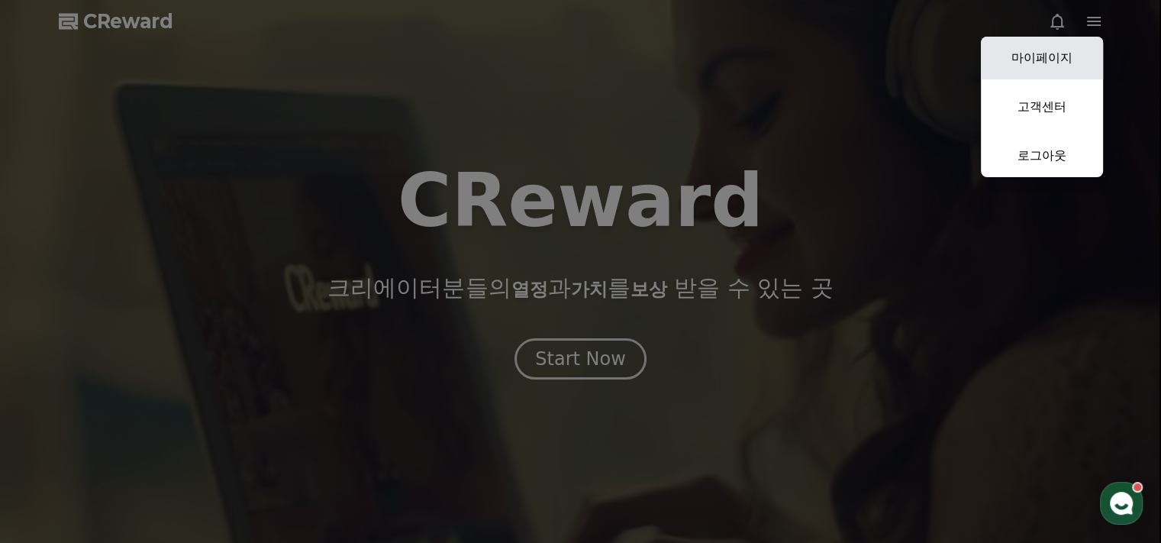
select select "**********"
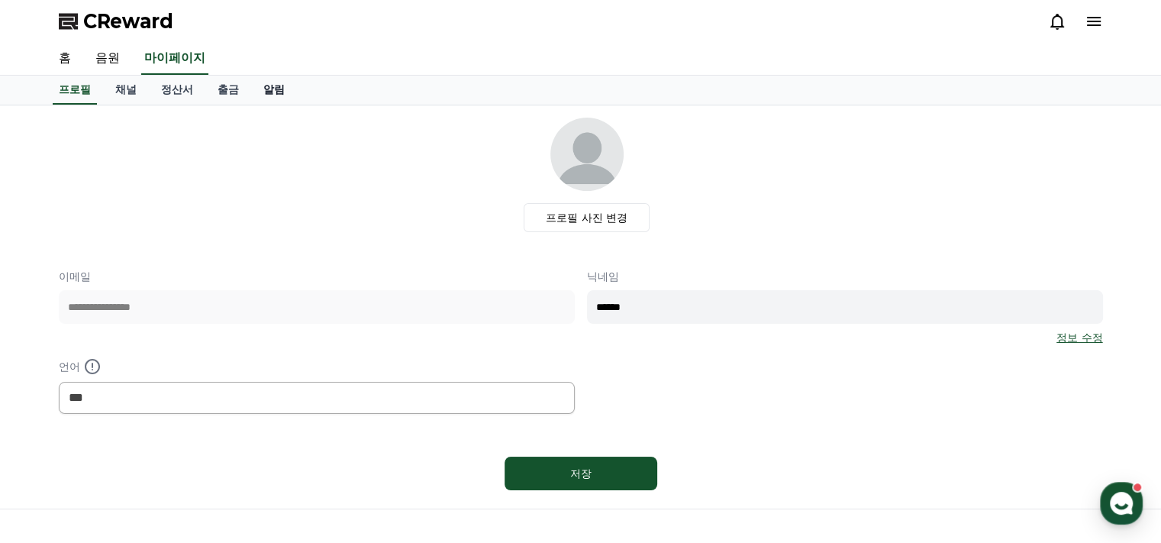
click at [271, 87] on link "알림" at bounding box center [274, 90] width 46 height 29
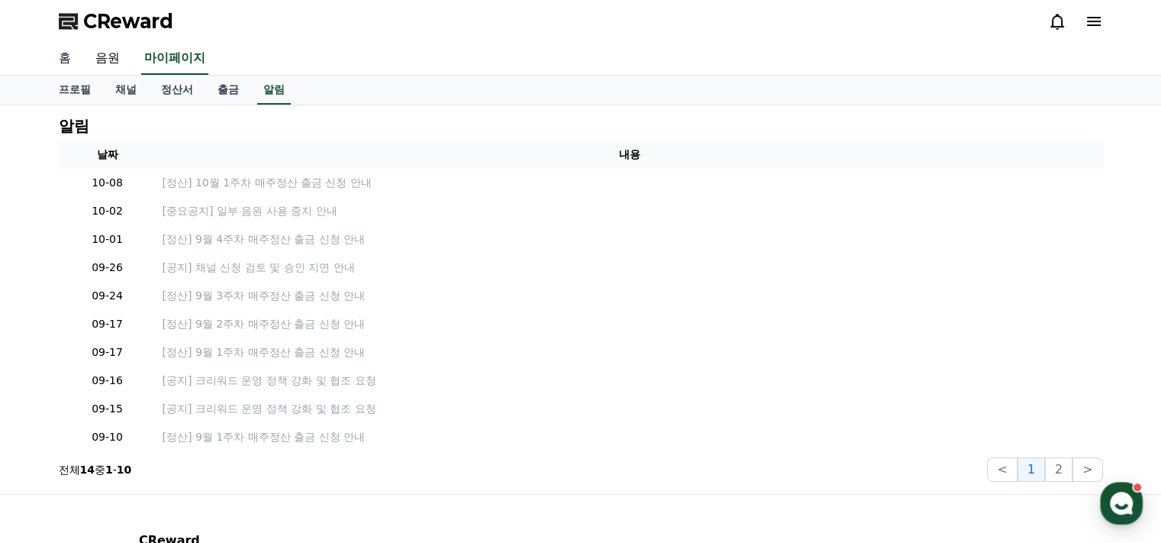
click at [56, 53] on link "홈" at bounding box center [65, 59] width 37 height 32
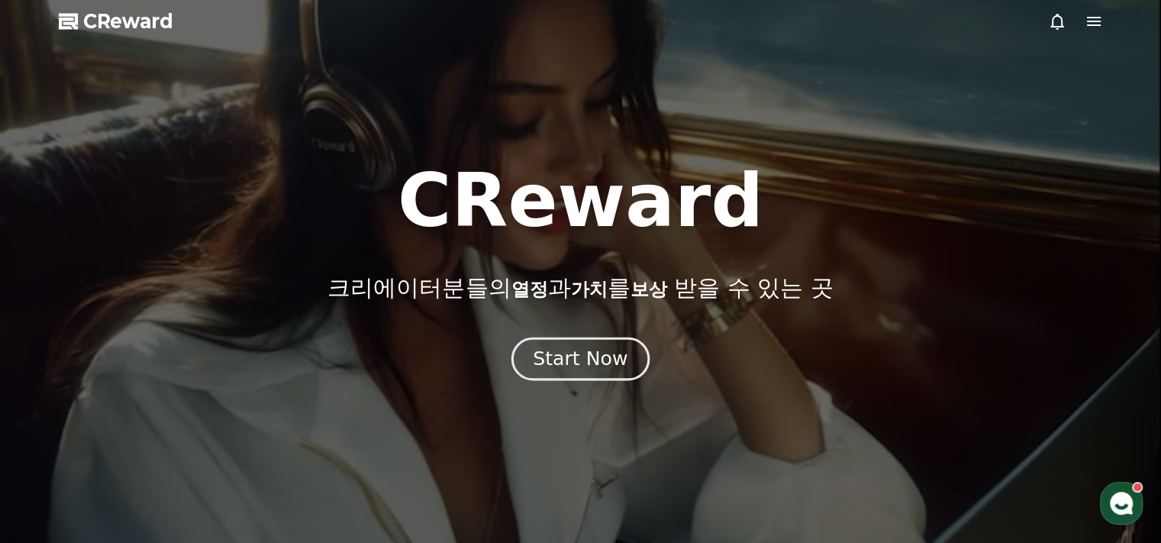
click at [583, 349] on div "Start Now" at bounding box center [580, 359] width 95 height 26
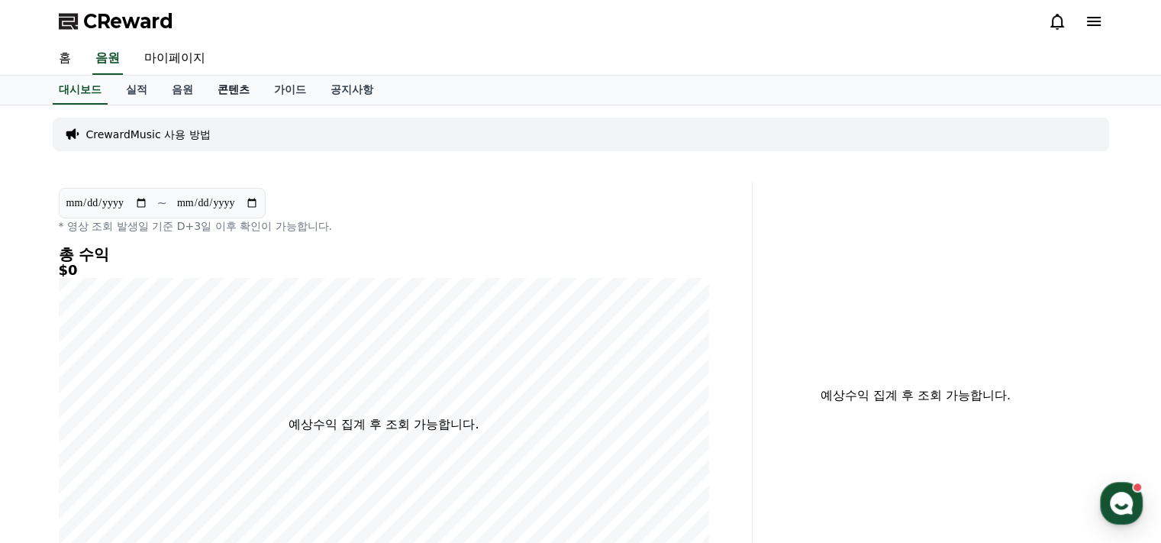
click at [226, 90] on link "콘텐츠" at bounding box center [233, 90] width 56 height 29
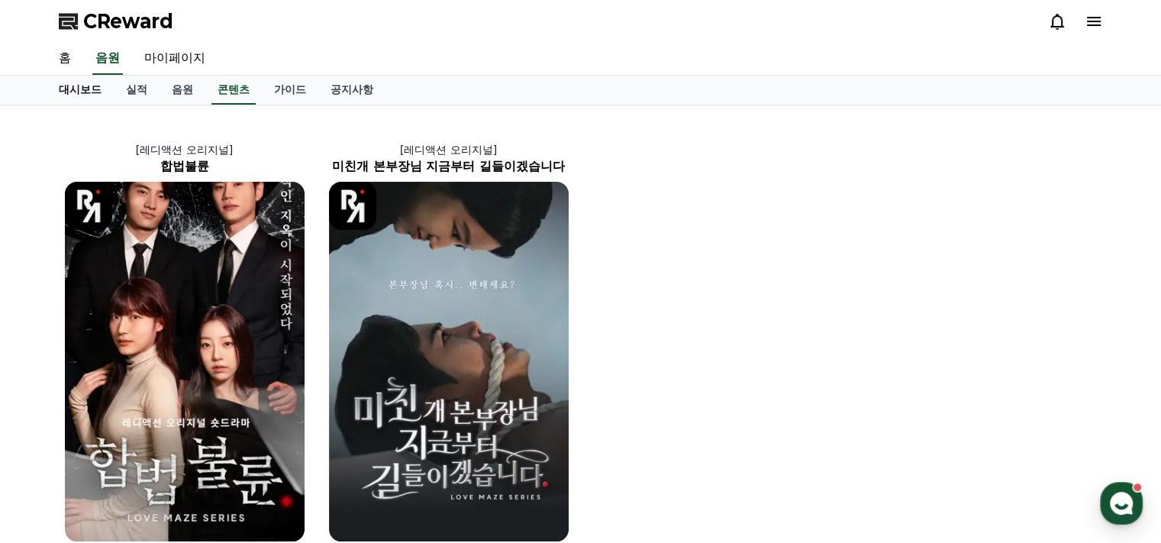
click at [79, 92] on link "대시보드" at bounding box center [80, 90] width 67 height 29
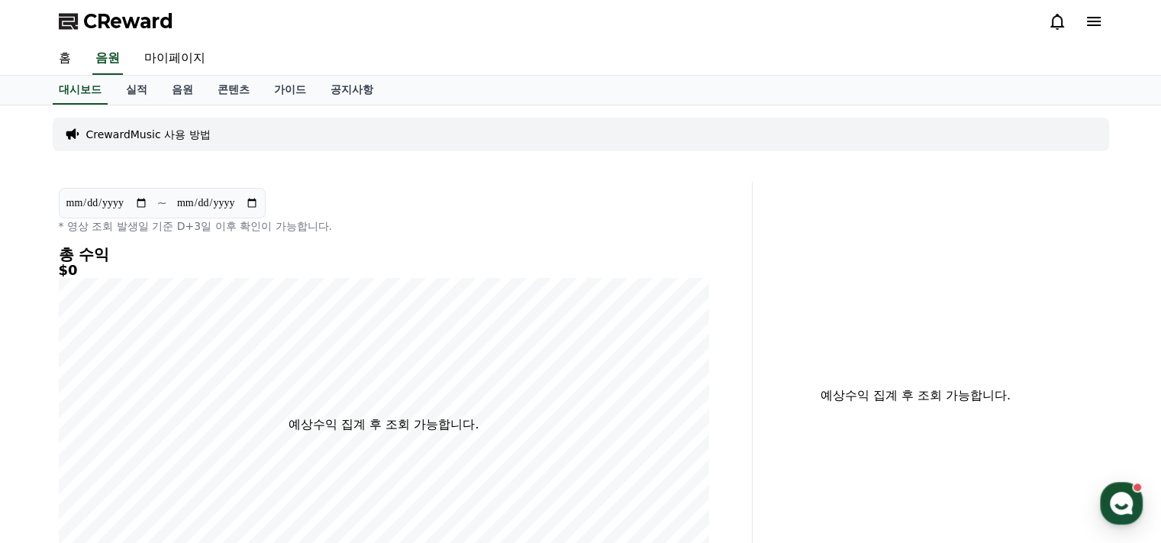
click at [128, 130] on p "CrewardMusic 사용 방법" at bounding box center [148, 134] width 124 height 15
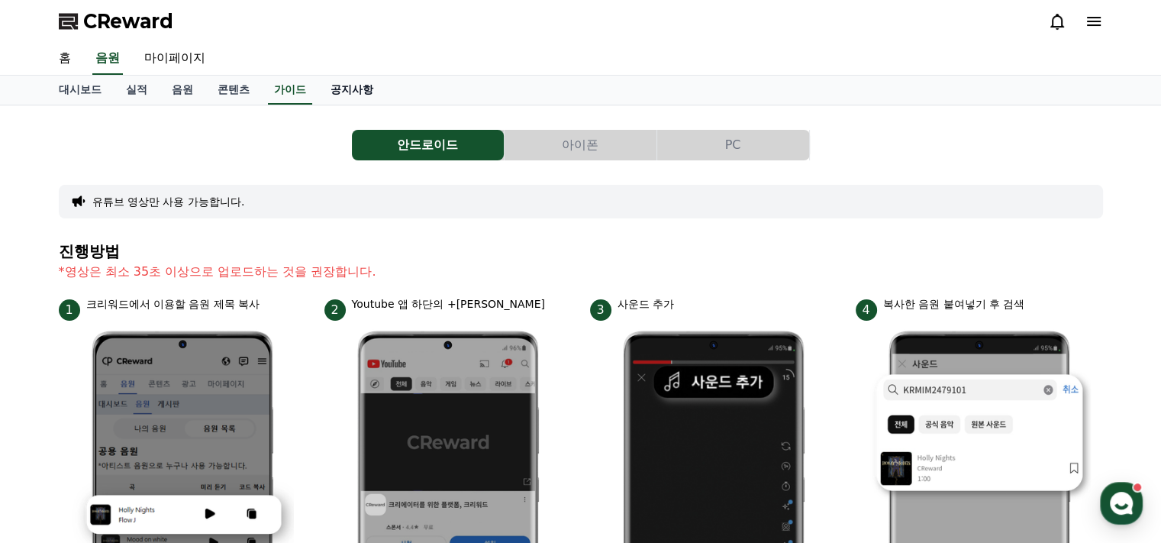
click at [369, 87] on link "공지사항" at bounding box center [351, 90] width 67 height 29
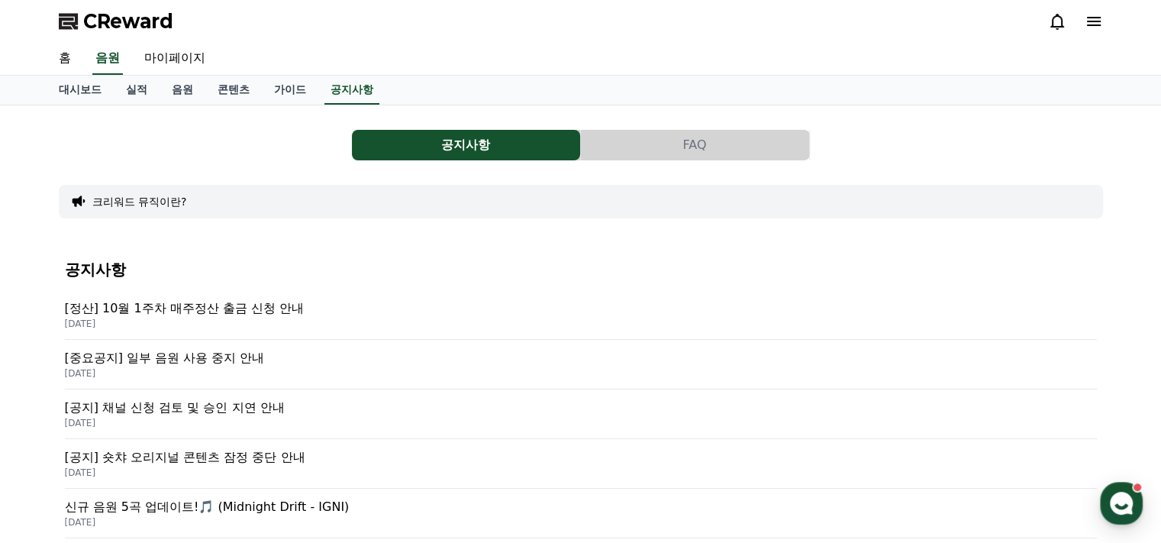
click at [157, 205] on button "크리워드 뮤직이란?" at bounding box center [139, 201] width 95 height 15
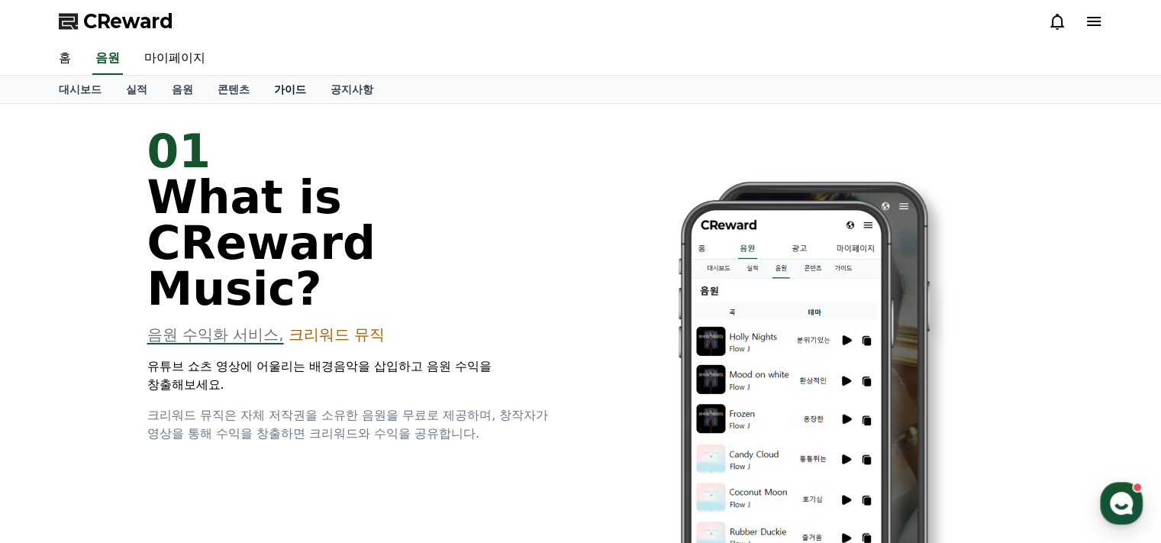
click at [301, 89] on link "가이드" at bounding box center [290, 89] width 56 height 27
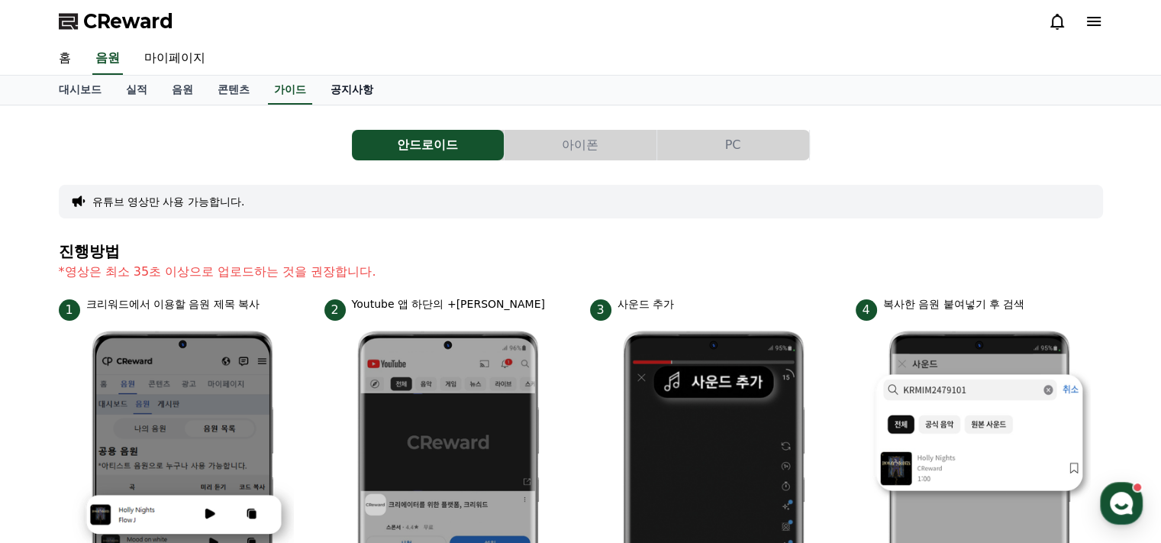
click at [362, 87] on link "공지사항" at bounding box center [351, 90] width 67 height 29
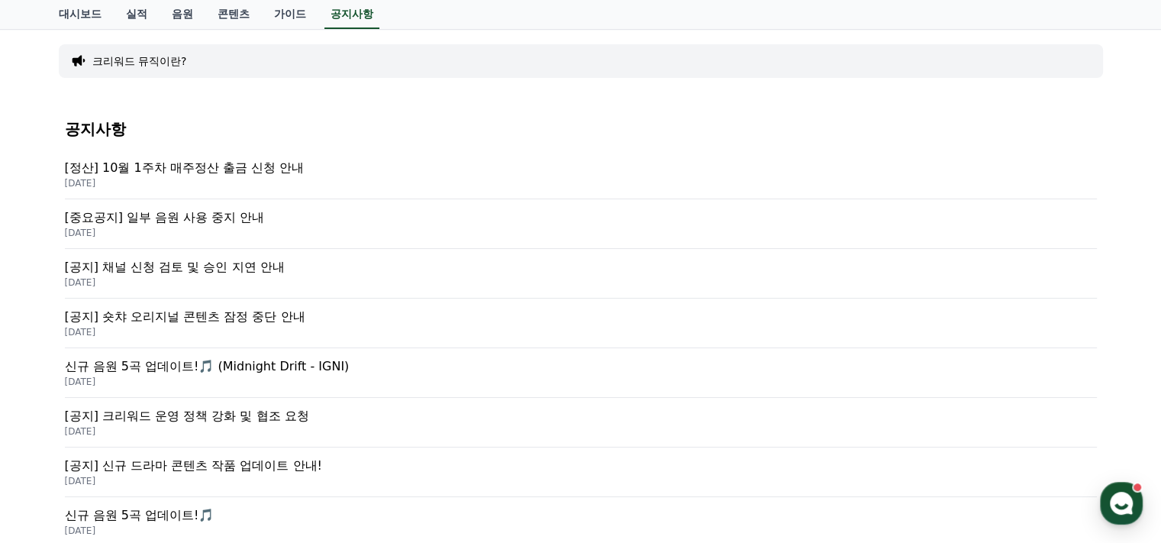
scroll to position [229, 0]
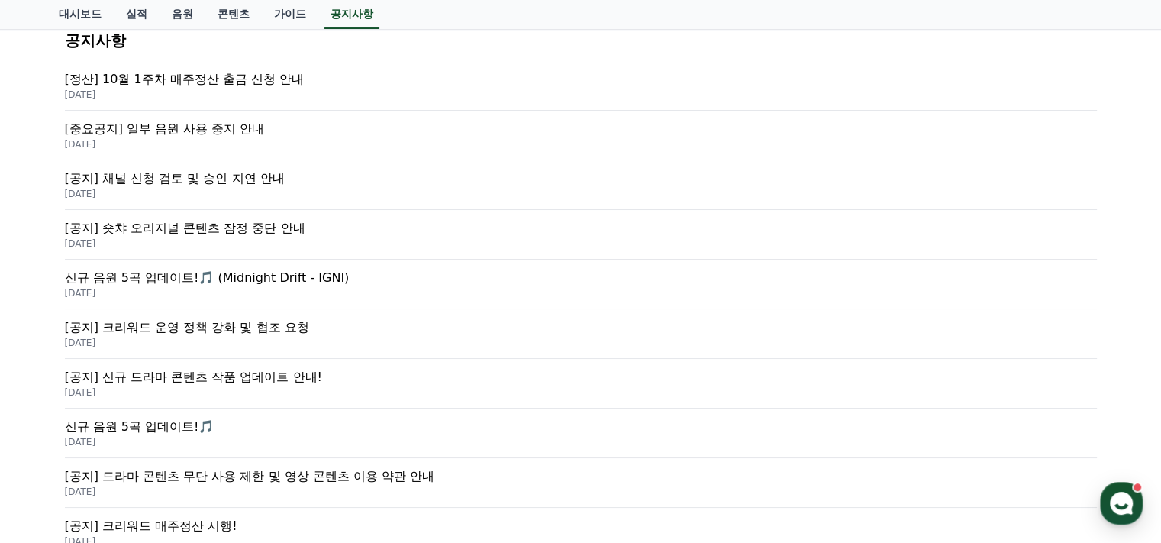
click at [274, 231] on p "[공지] 숏챠 오리지널 콘텐츠 잠정 중단 안내" at bounding box center [581, 228] width 1032 height 18
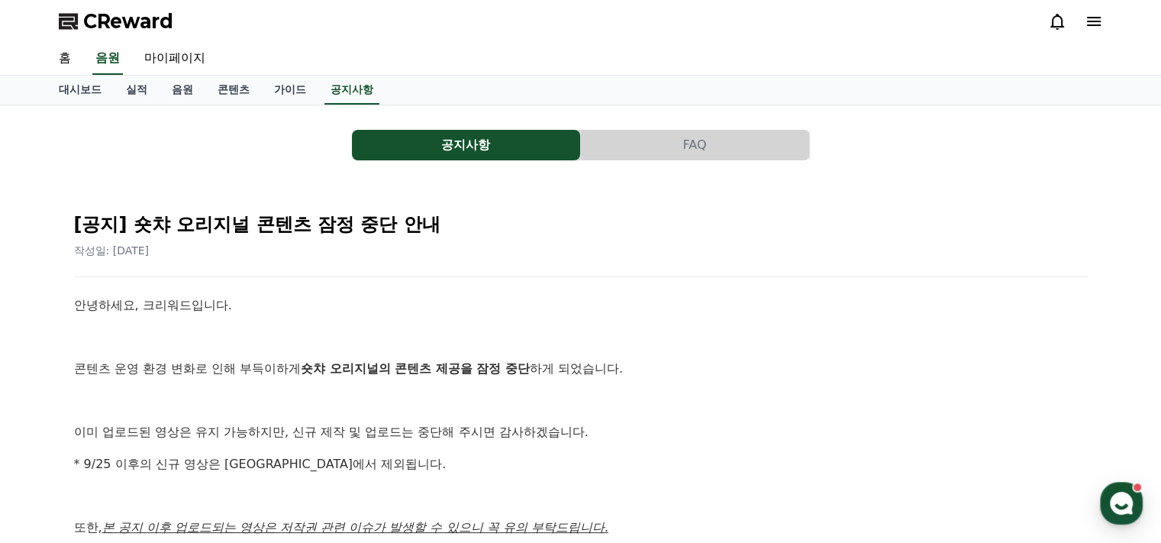
scroll to position [229, 0]
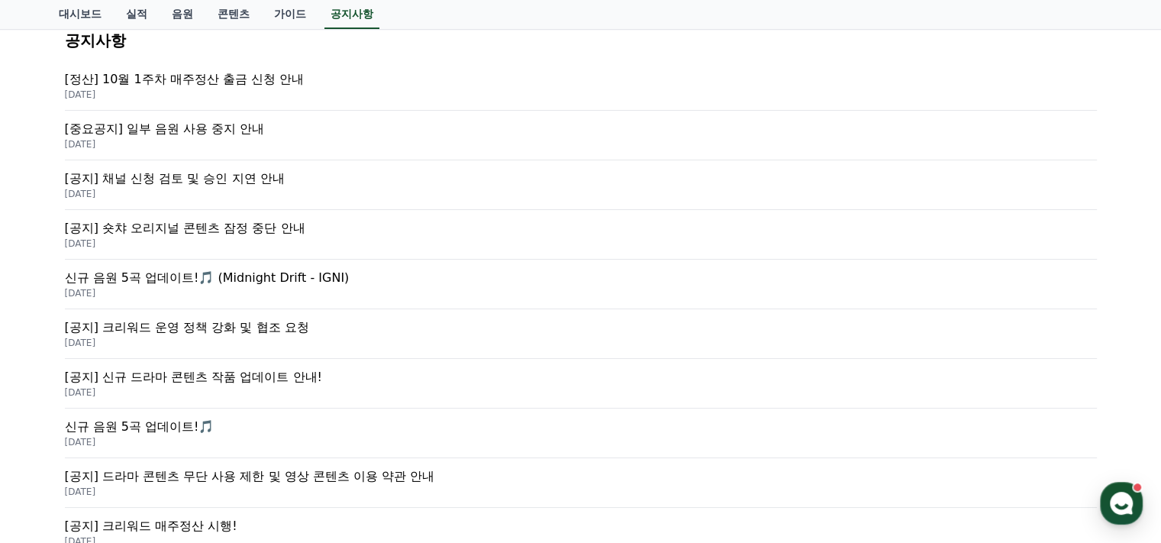
click at [244, 237] on p "2025-09-25" at bounding box center [581, 243] width 1032 height 12
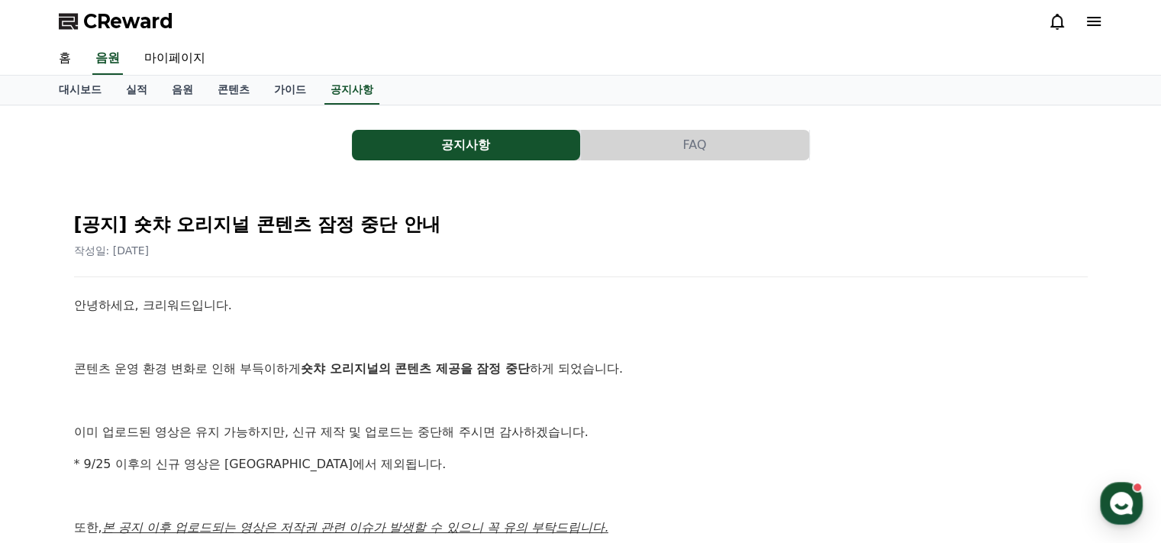
click at [675, 140] on button "FAQ" at bounding box center [695, 145] width 228 height 31
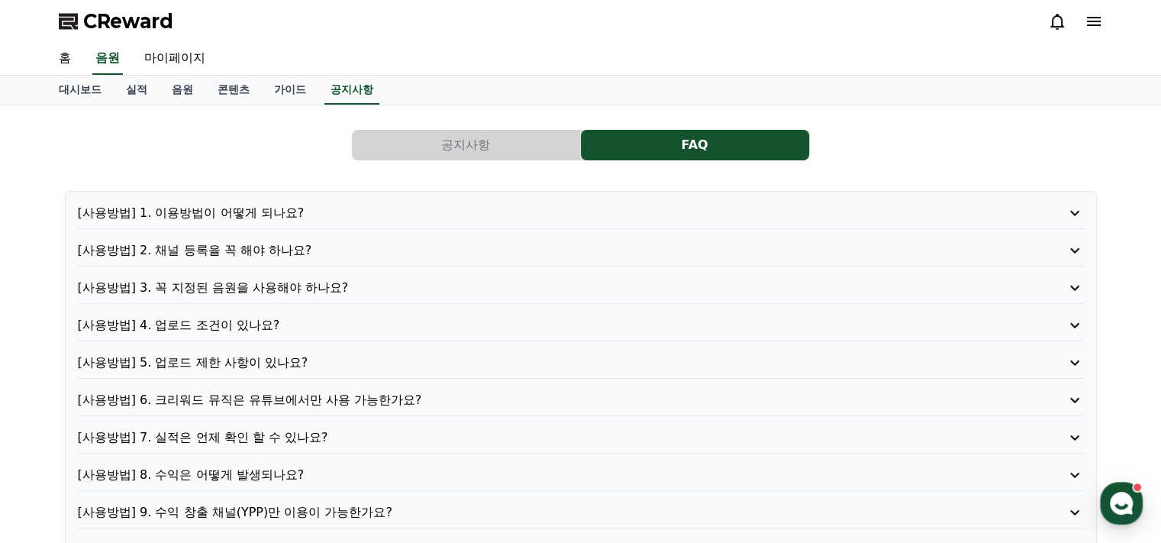
click at [218, 209] on p "[사용방법] 1. 이용방법이 어떻게 되나요?" at bounding box center [541, 213] width 926 height 18
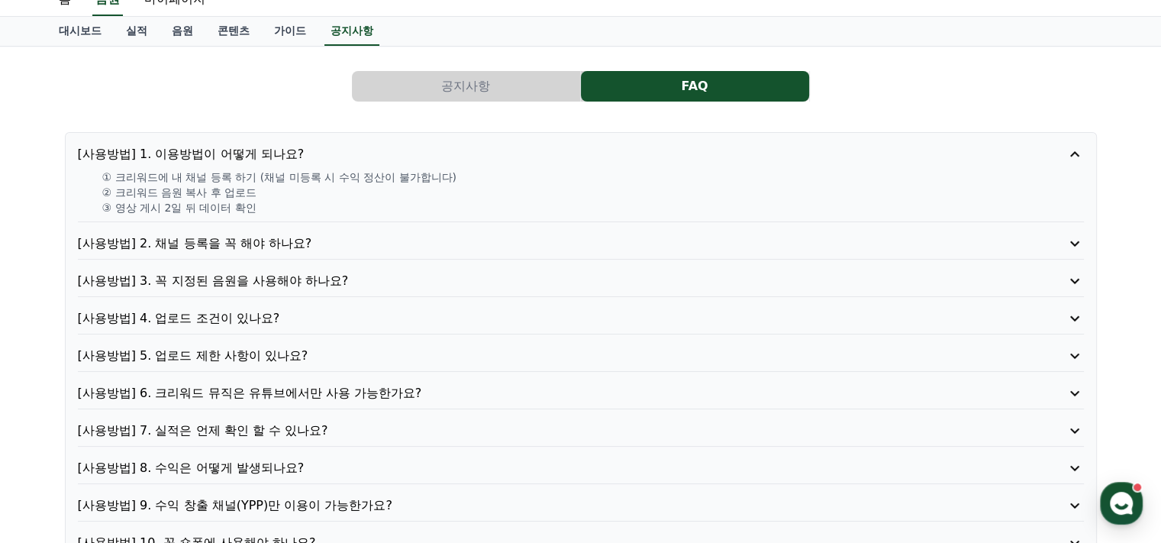
scroll to position [76, 0]
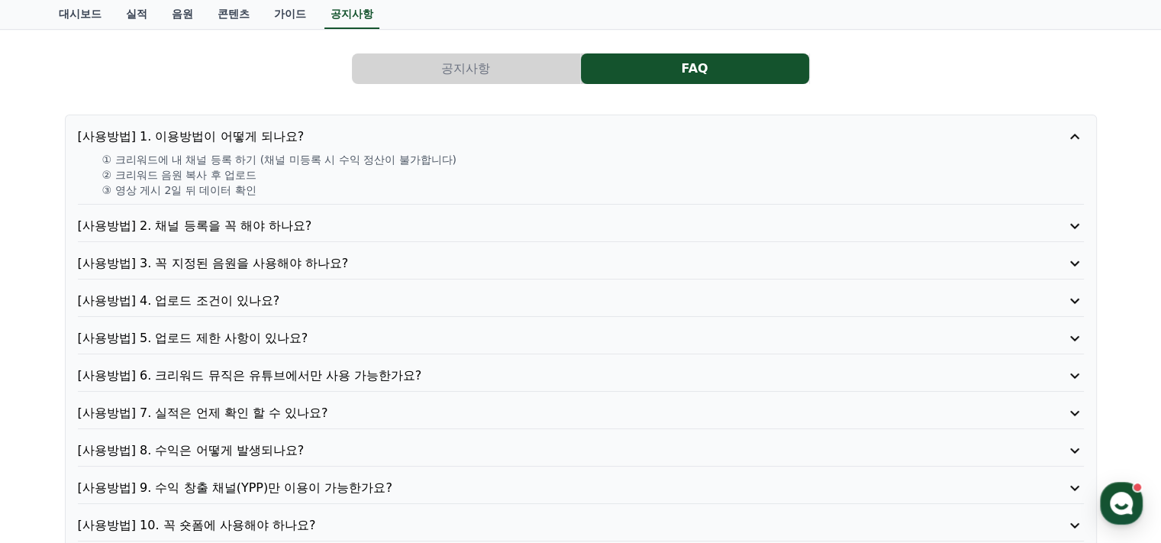
click at [247, 298] on p "[사용방법] 4. 업로드 조건이 있나요?" at bounding box center [541, 301] width 926 height 18
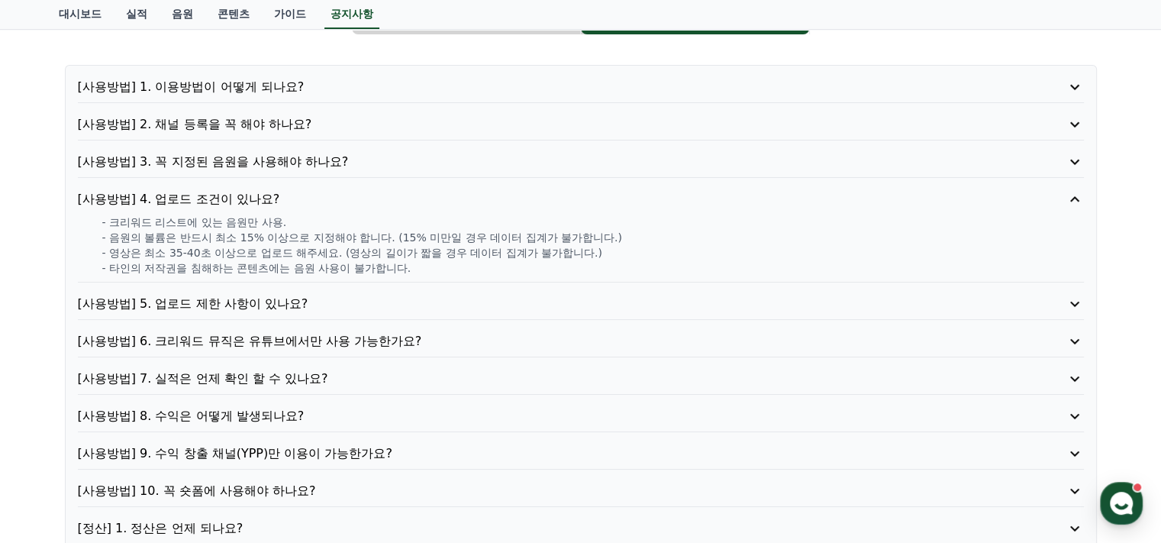
scroll to position [229, 0]
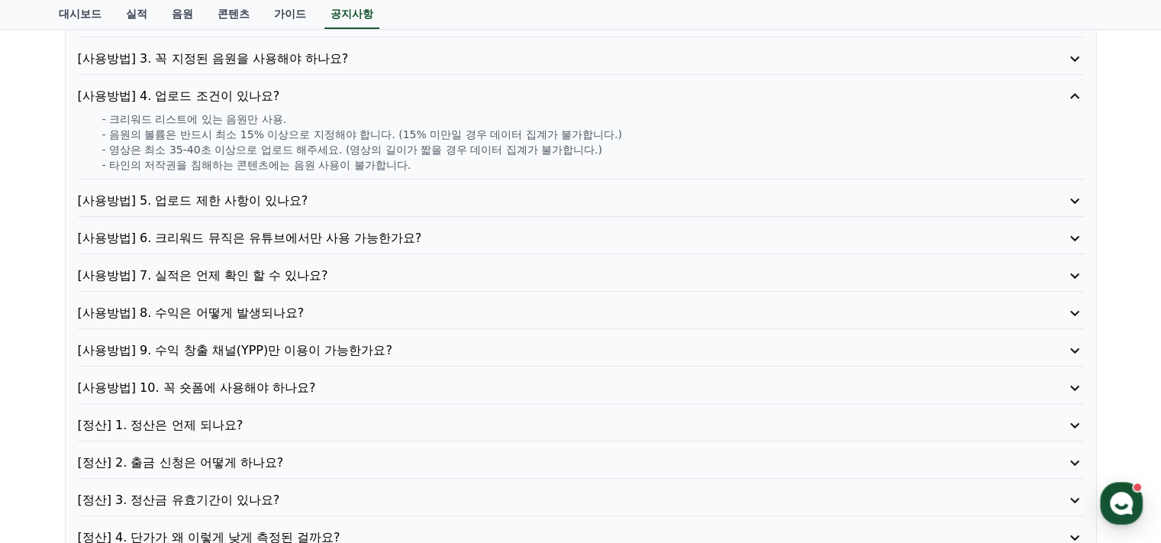
click at [265, 200] on p "[사용방법] 5. 업로드 제한 사항이 있나요?" at bounding box center [541, 201] width 926 height 18
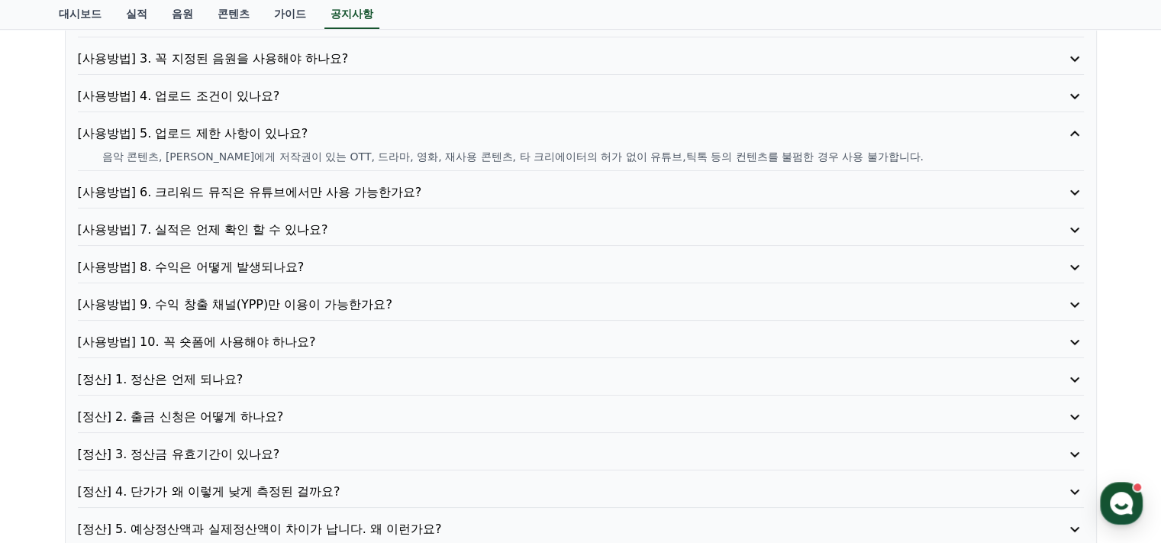
click at [338, 195] on p "[사용방법] 6. 크리워드 뮤직은 유튜브에서만 사용 가능한가요?" at bounding box center [541, 192] width 926 height 18
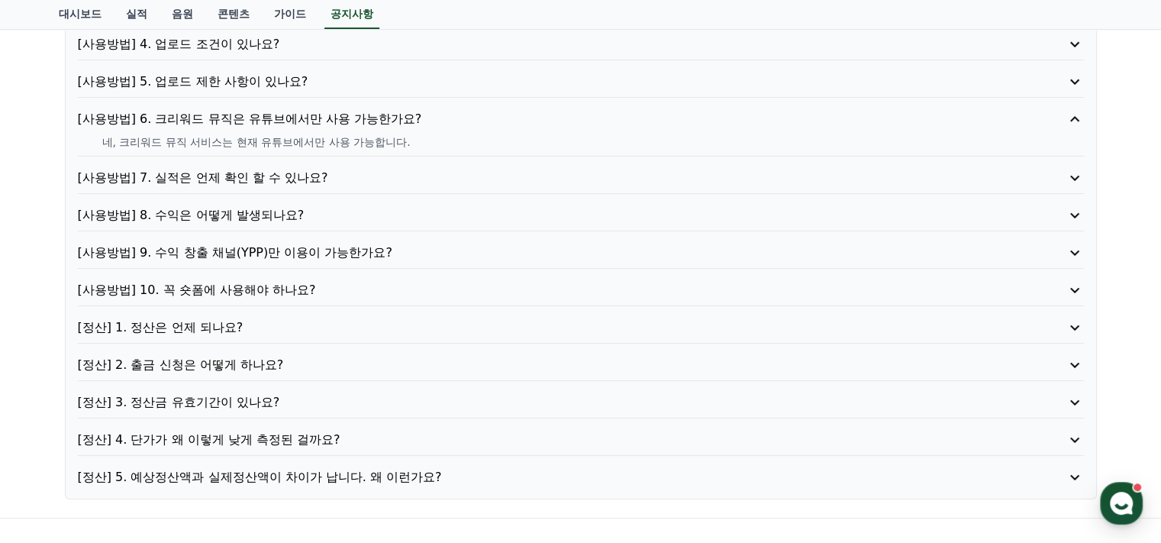
scroll to position [305, 0]
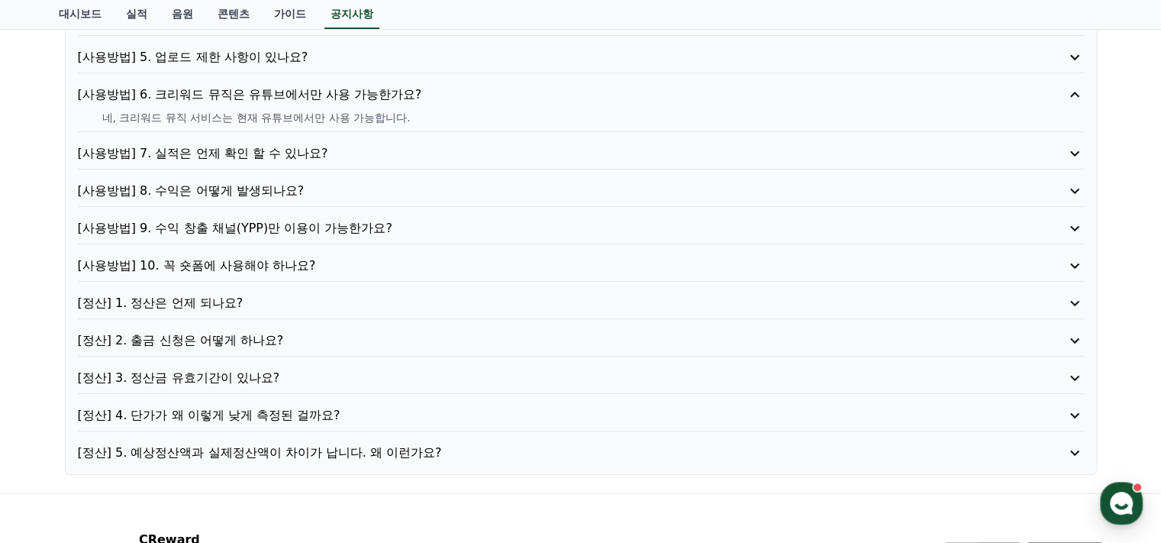
click at [288, 261] on p "[사용방법] 10. 꼭 숏폼에 사용해야 하나요?" at bounding box center [541, 265] width 926 height 18
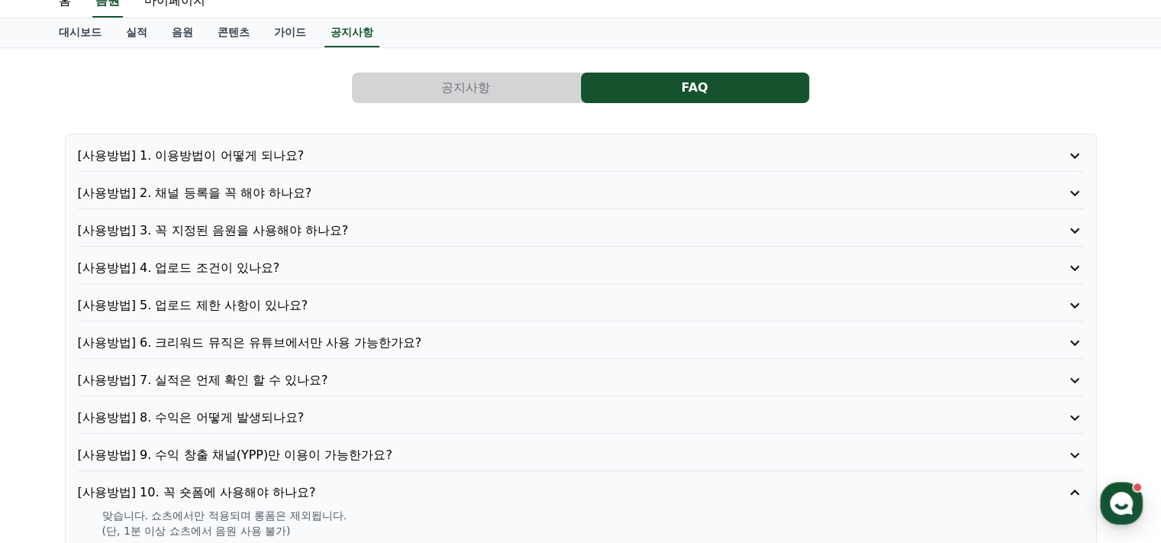
scroll to position [0, 0]
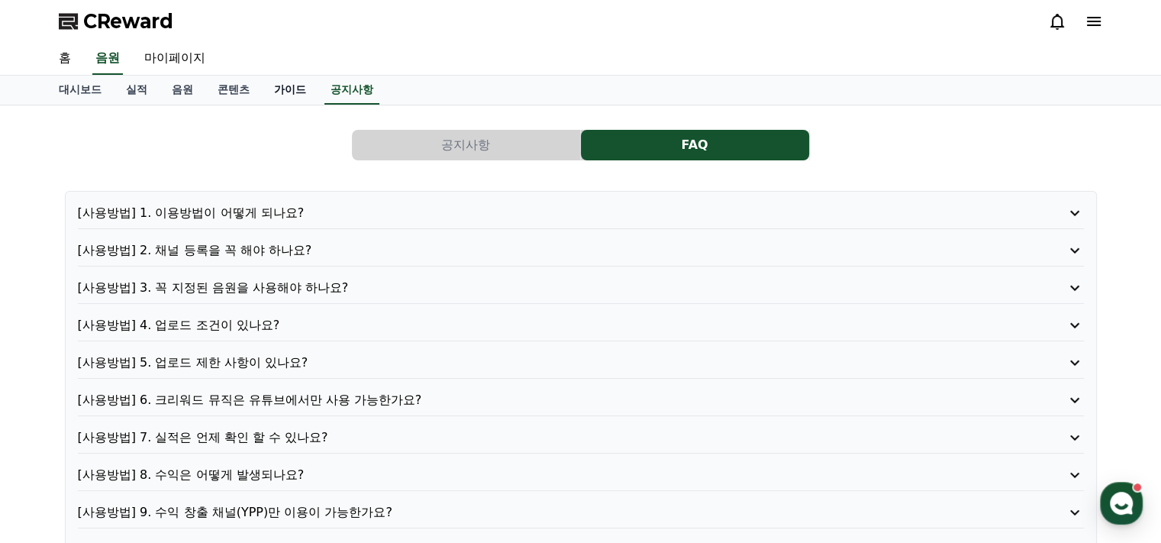
click at [283, 91] on link "가이드" at bounding box center [290, 90] width 56 height 29
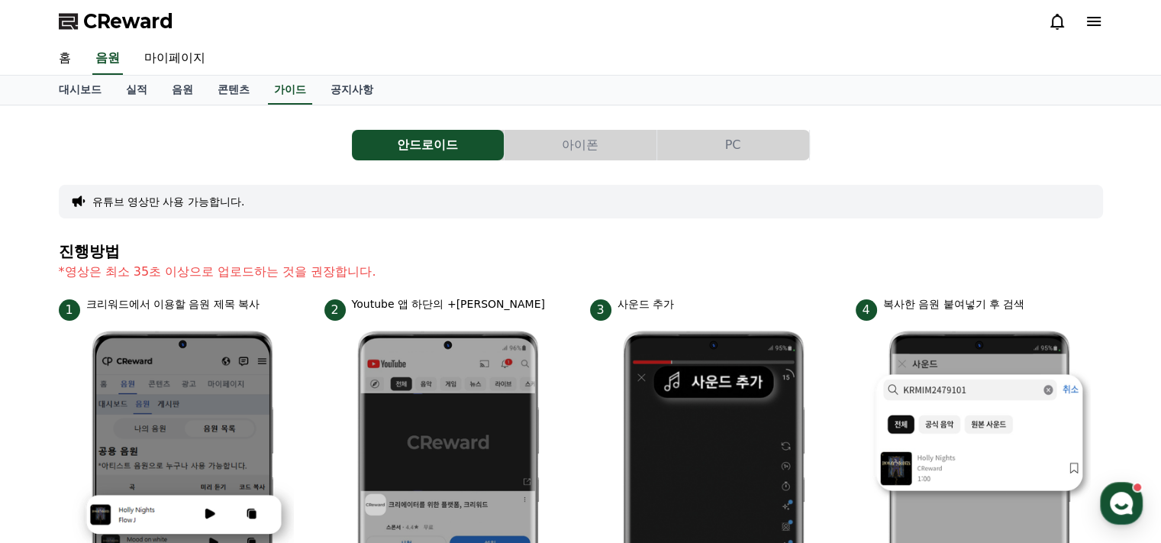
click at [718, 151] on button "PC" at bounding box center [733, 145] width 152 height 31
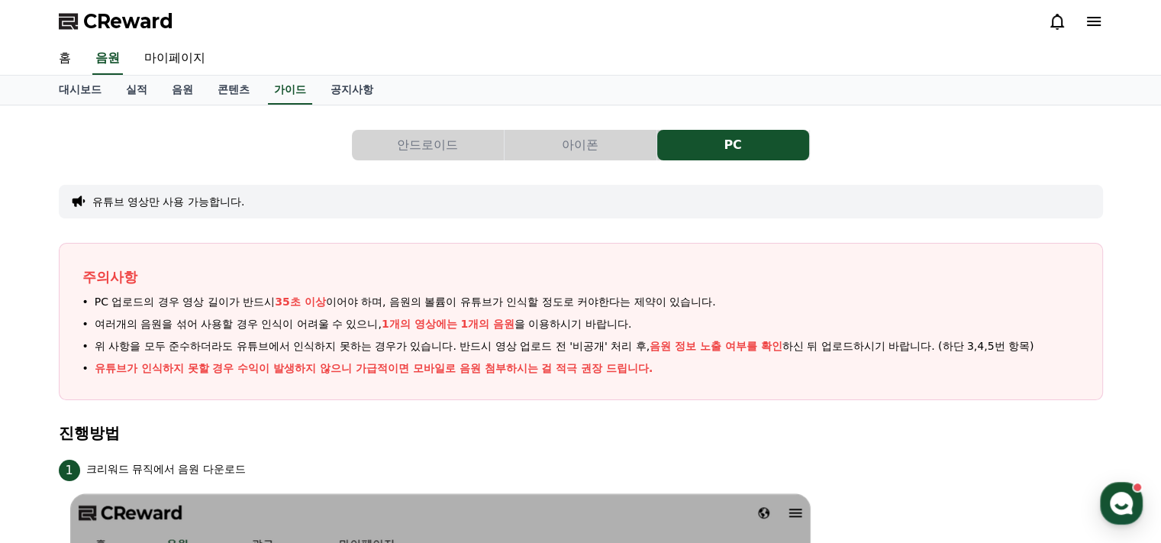
click at [413, 145] on button "안드로이드" at bounding box center [428, 145] width 152 height 31
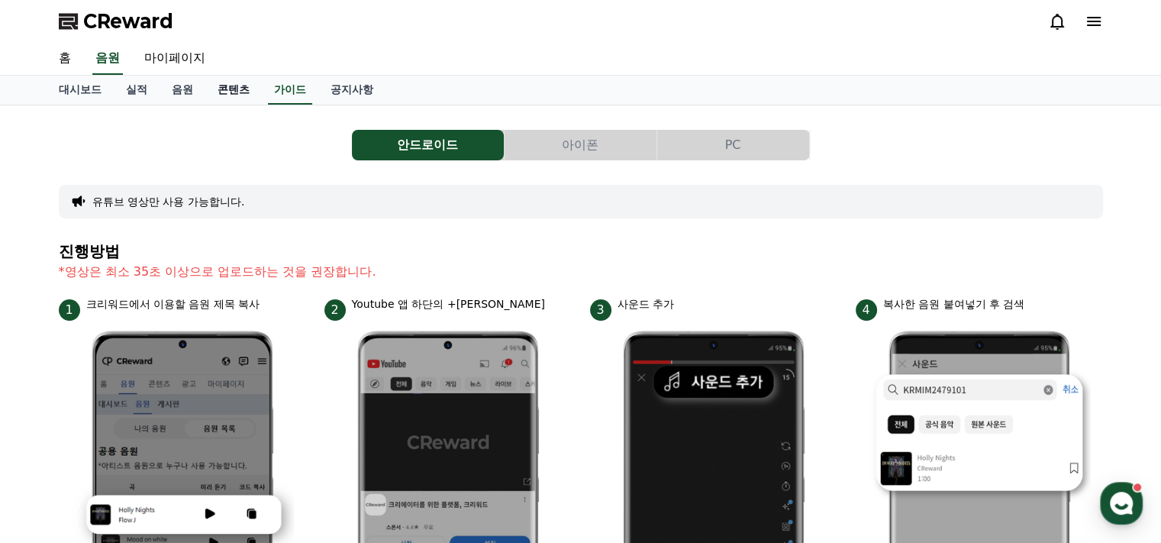
click at [229, 93] on link "콘텐츠" at bounding box center [233, 90] width 56 height 29
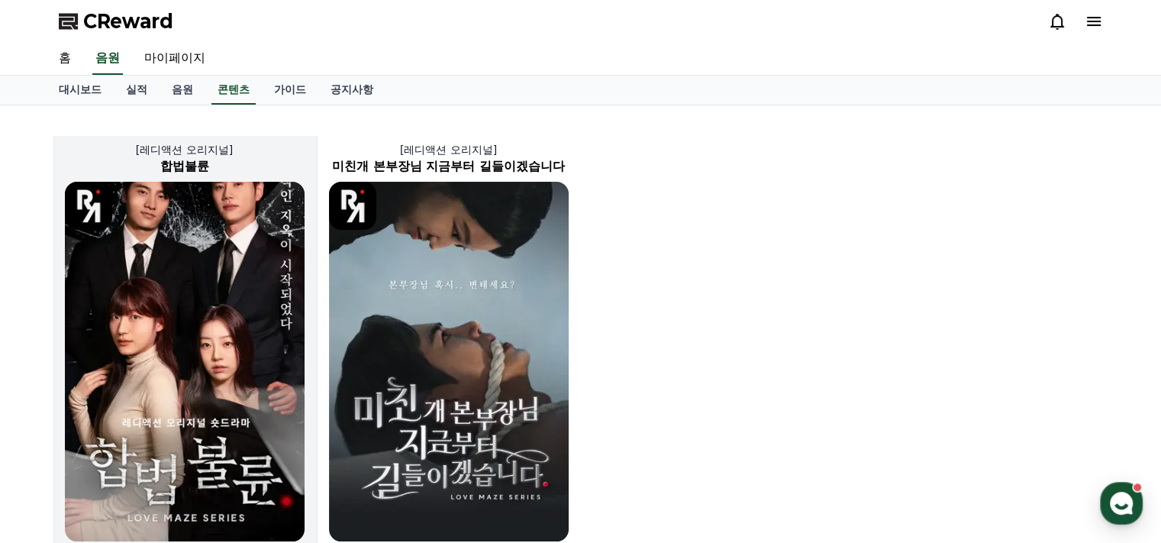
click at [189, 148] on p "[레디액션 오리지널]" at bounding box center [185, 149] width 264 height 15
select select
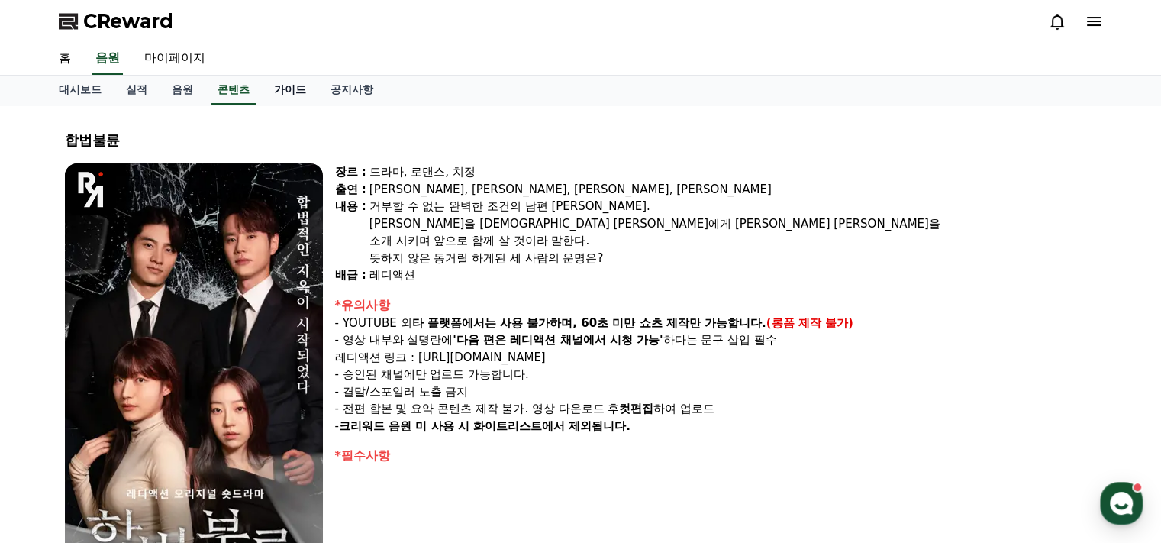
click at [290, 92] on link "가이드" at bounding box center [290, 90] width 56 height 29
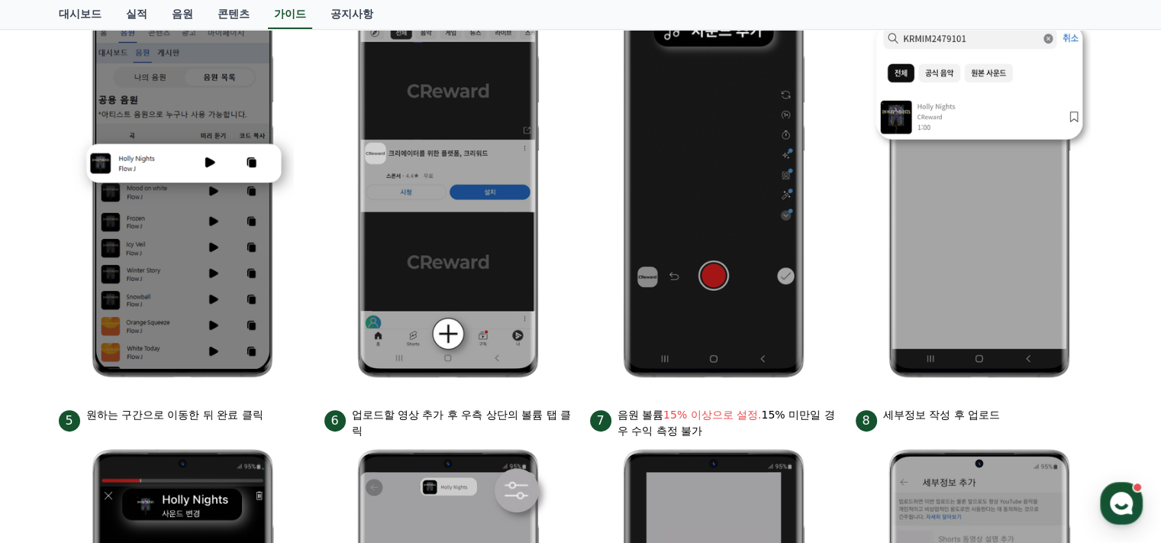
scroll to position [256, 0]
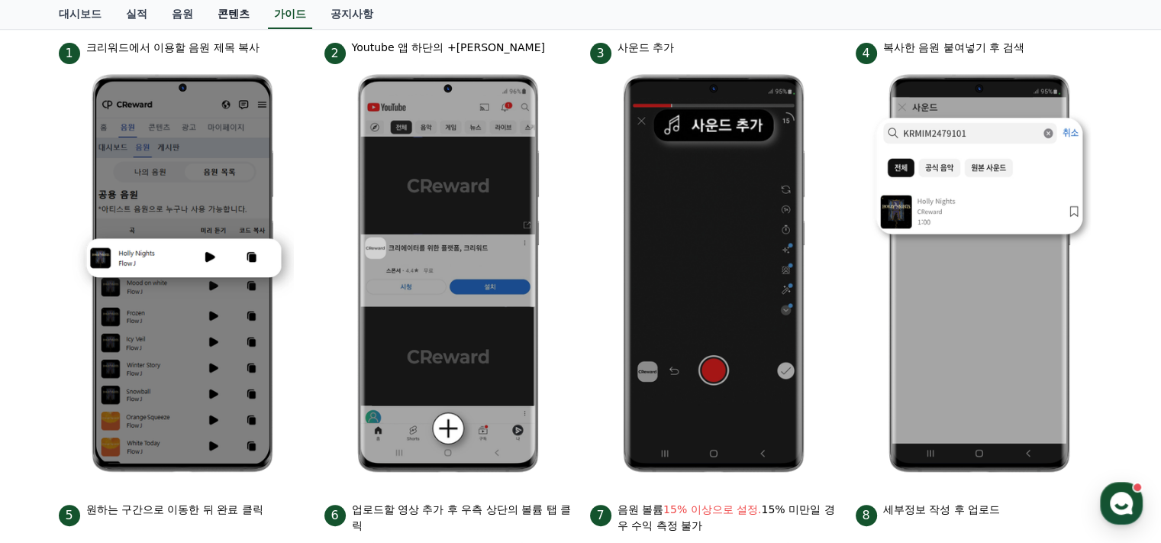
click at [230, 11] on link "콘텐츠" at bounding box center [233, 14] width 56 height 29
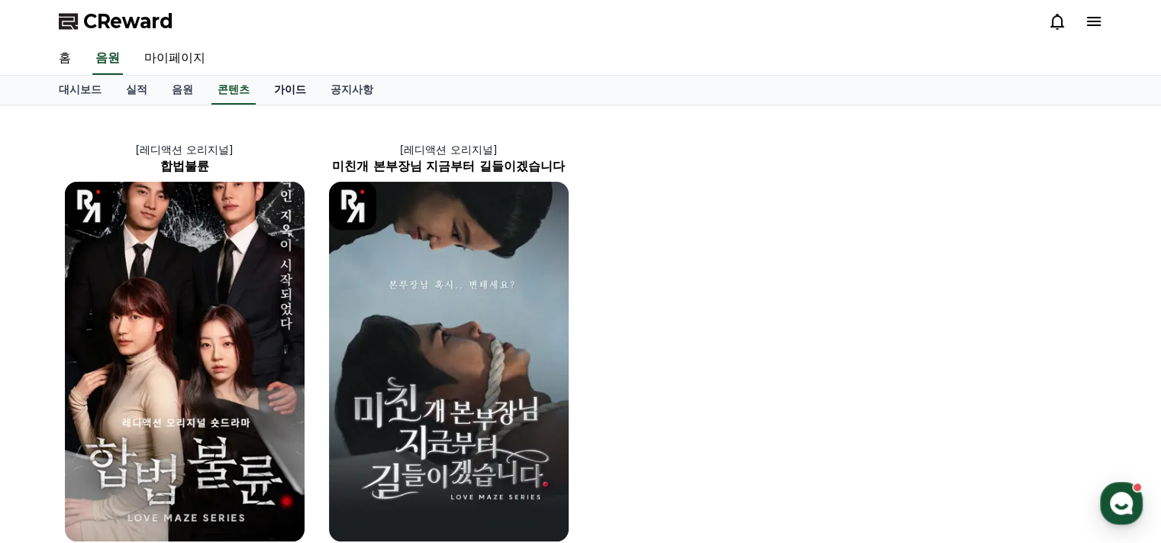
click at [302, 86] on link "가이드" at bounding box center [290, 90] width 56 height 29
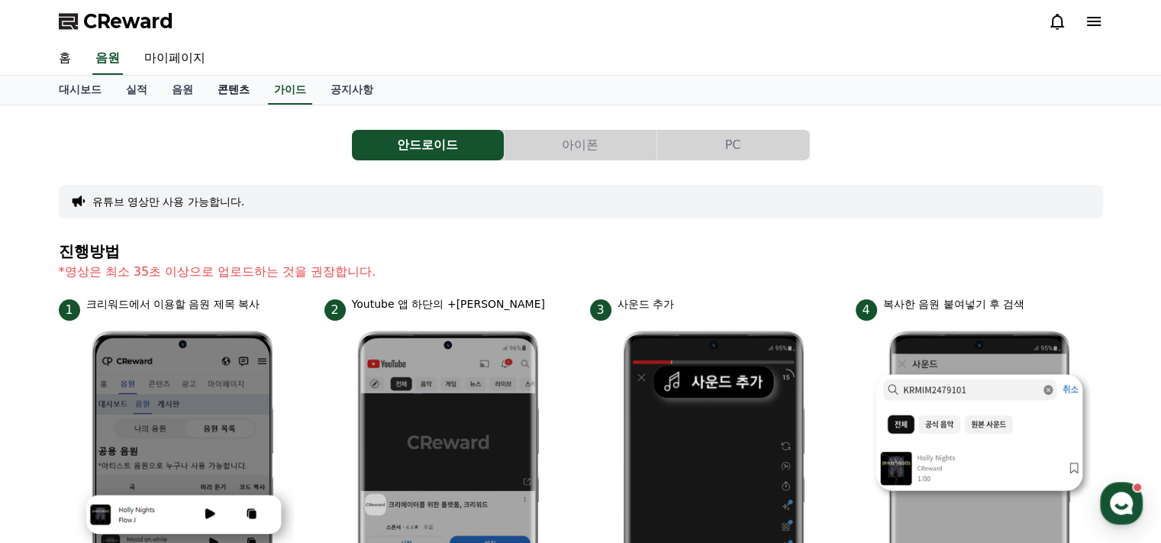
click at [232, 86] on link "콘텐츠" at bounding box center [233, 90] width 56 height 29
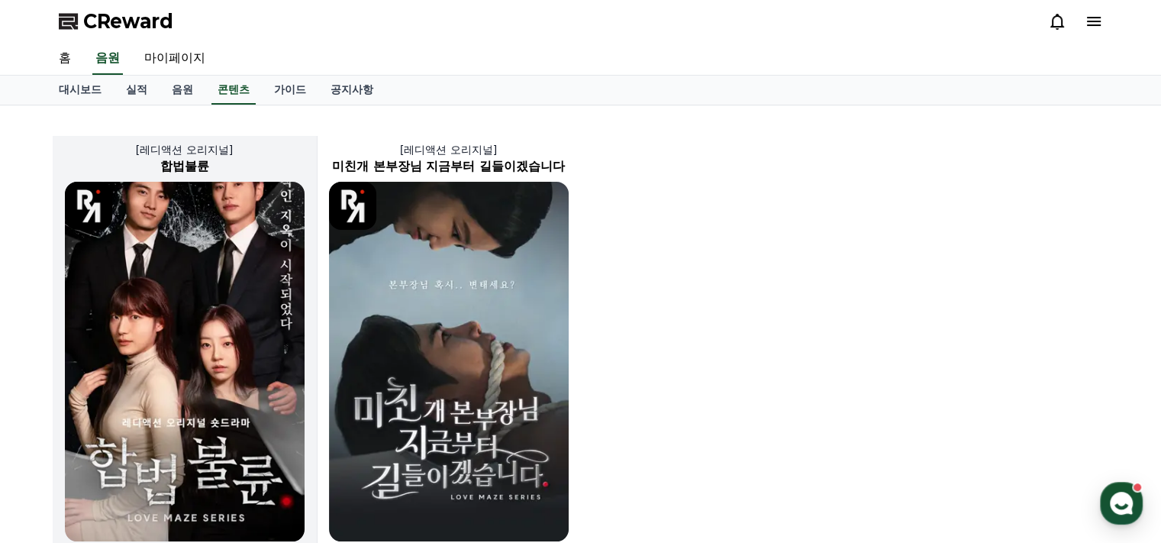
click at [238, 337] on img at bounding box center [185, 361] width 240 height 359
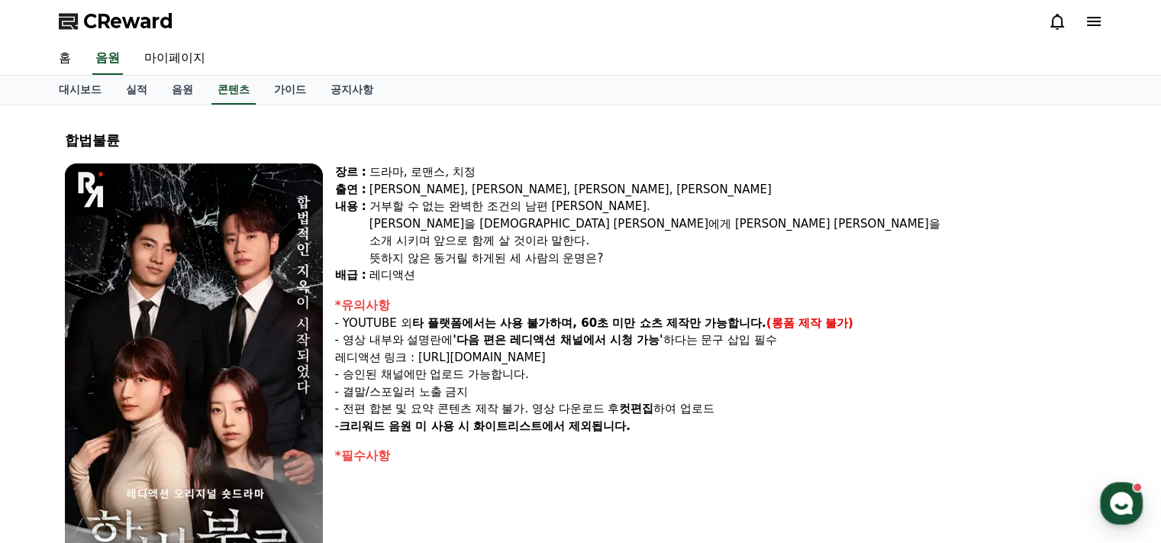
select select
click at [287, 92] on link "가이드" at bounding box center [290, 90] width 56 height 29
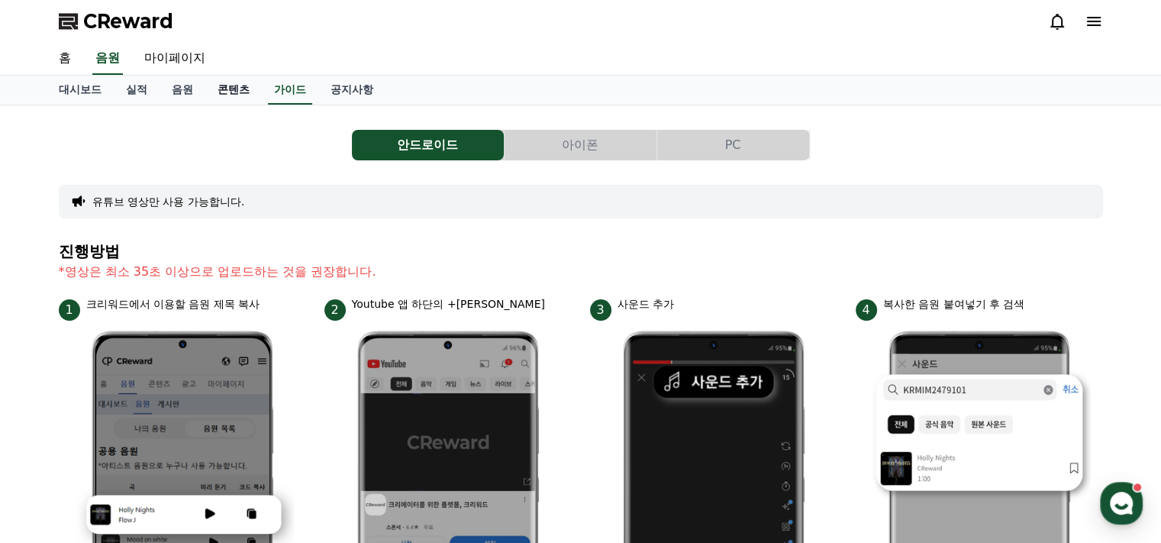
click at [237, 82] on link "콘텐츠" at bounding box center [233, 90] width 56 height 29
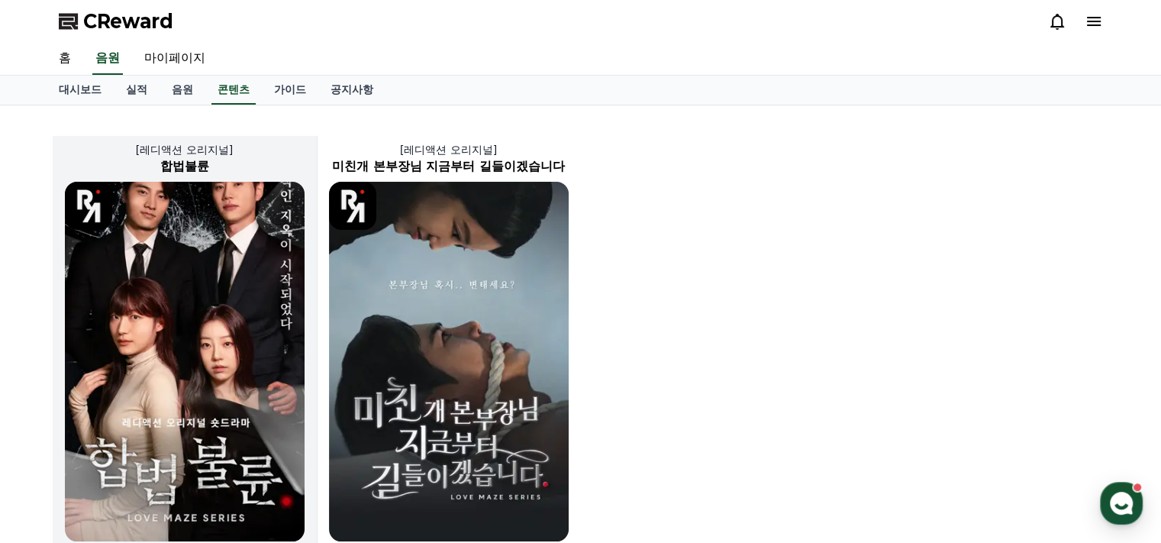
click at [164, 270] on img at bounding box center [185, 361] width 240 height 359
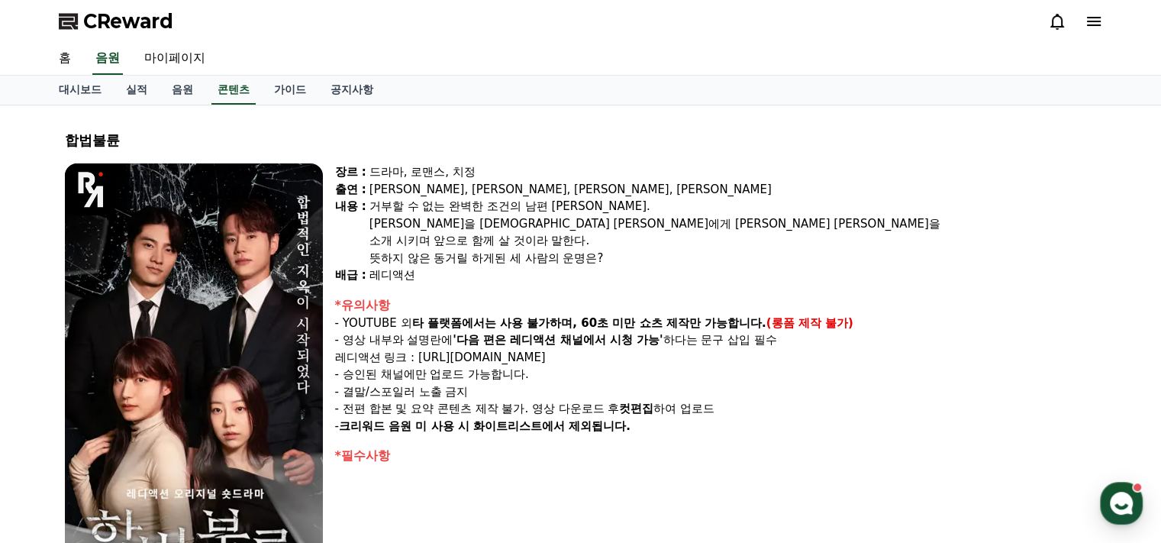
select select
drag, startPoint x: 337, startPoint y: 166, endPoint x: 734, endPoint y: 357, distance: 441.0
click at [734, 357] on div "장르 : 드라마, 로맨스, 치정 출연 : 박문화, 지수민, 강도윤, 김민영 내용 : 거부할 수 없는 완벽한 조건의 남편 윤성. 윤성만을 바라보…" at bounding box center [716, 392] width 762 height 458
copy div "장르 : 드라마, 로맨스, 치정 출연 : 박문화, 지수민, 강도윤, 김민영 내용 : 거부할 수 없는 완벽한 조건의 남편 윤성. 윤성만을 바라보…"
drag, startPoint x: 66, startPoint y: 137, endPoint x: 132, endPoint y: 143, distance: 65.9
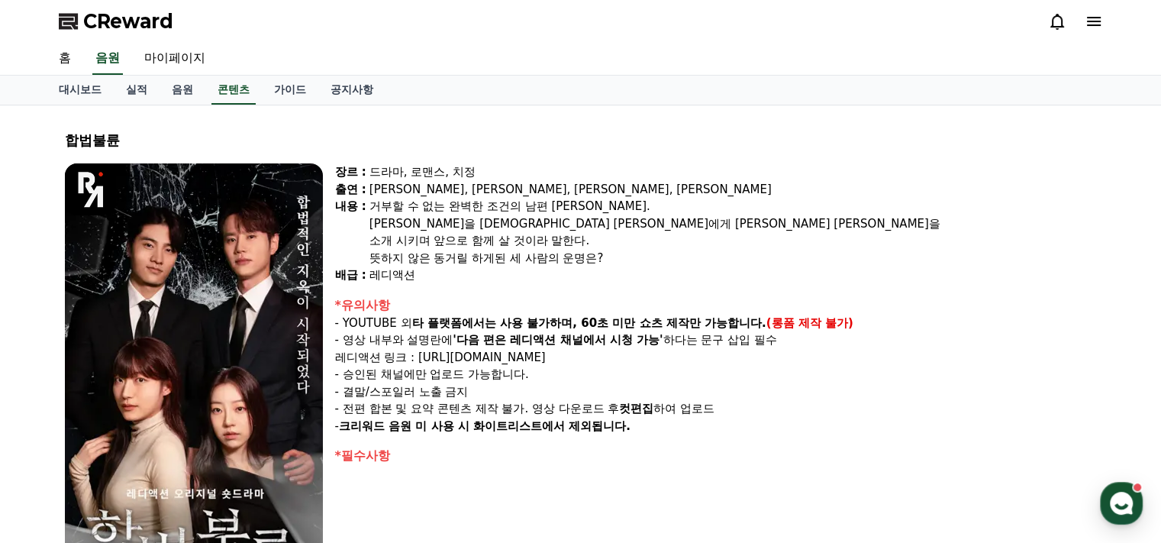
click at [132, 143] on div "합법불륜" at bounding box center [581, 140] width 1032 height 21
copy div "합법불륜"
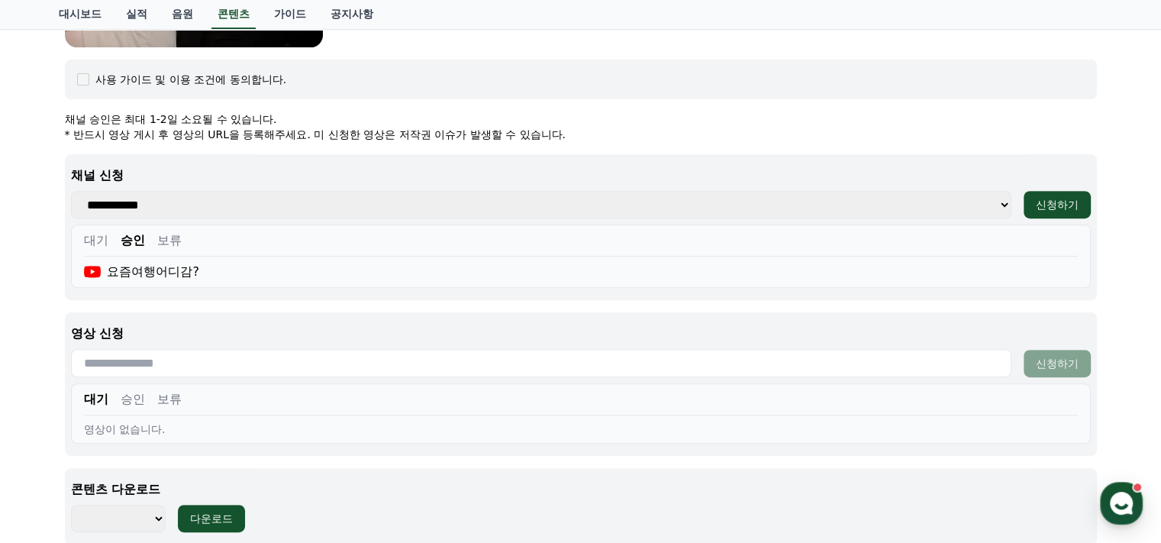
scroll to position [687, 0]
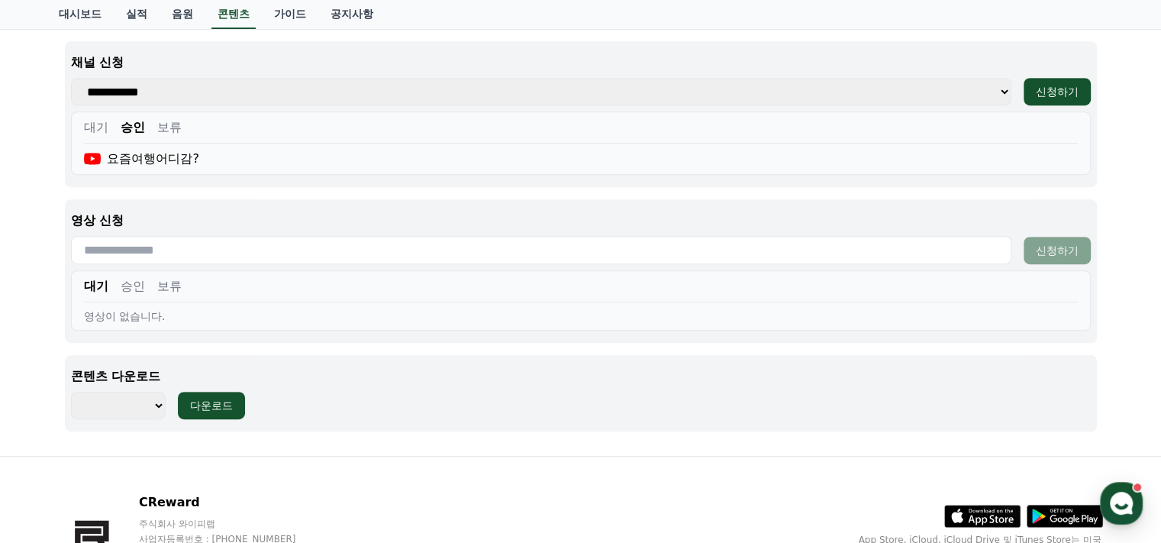
click at [210, 253] on input "text" at bounding box center [541, 250] width 940 height 28
paste input "**********"
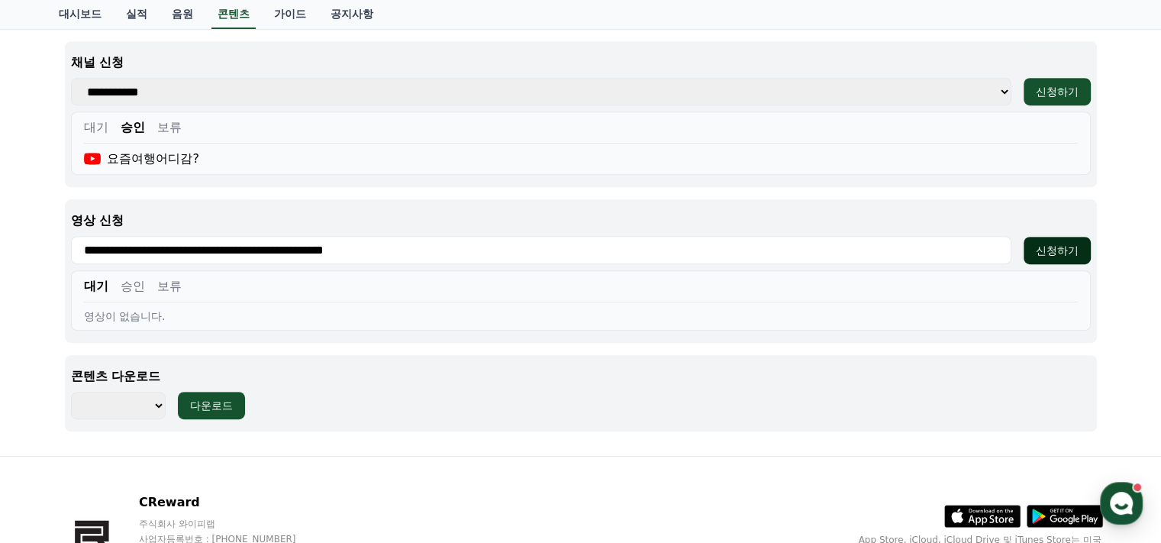
type input "**********"
click at [1065, 250] on div "신청하기" at bounding box center [1057, 250] width 43 height 15
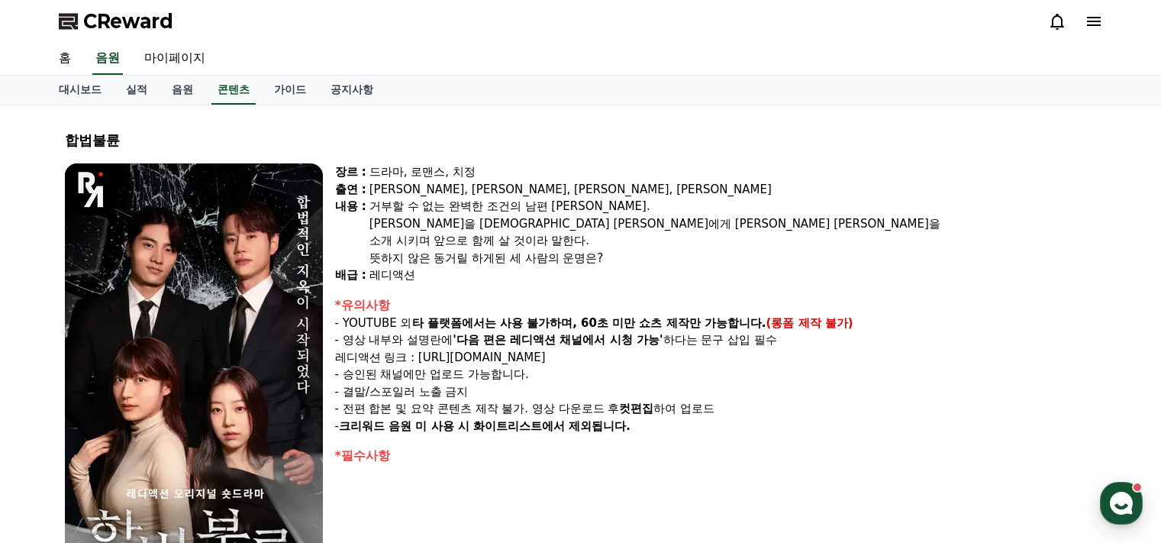
select select
click at [183, 60] on link "마이페이지" at bounding box center [174, 59] width 85 height 32
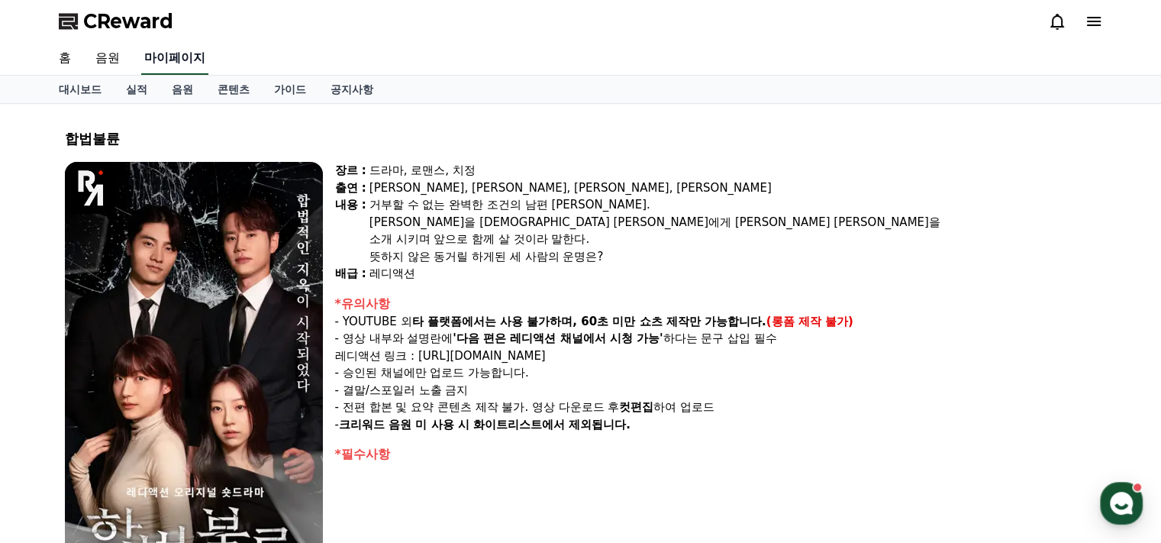
select select "**********"
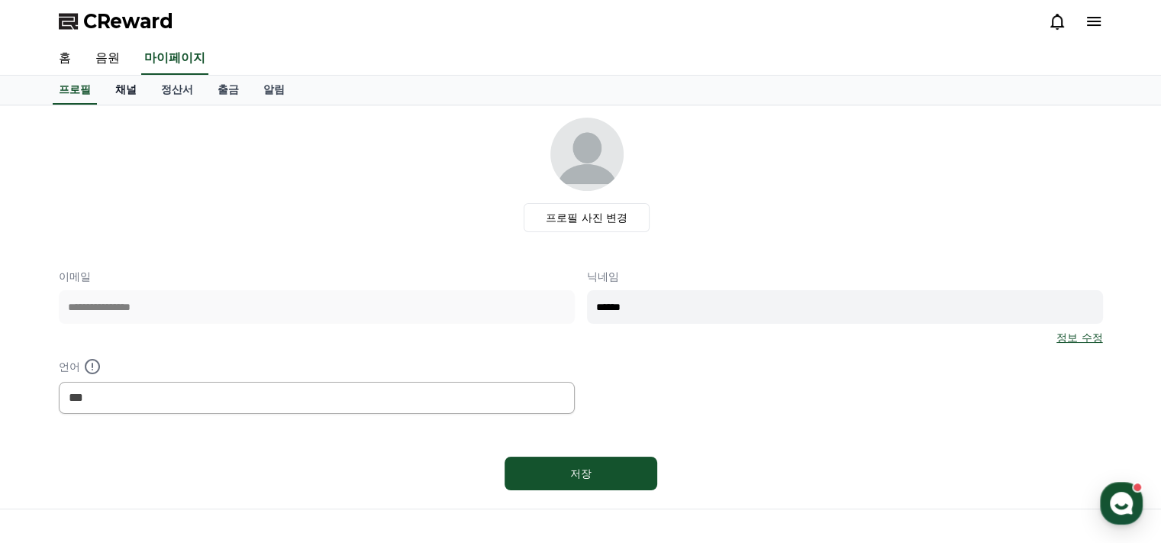
click at [129, 94] on link "채널" at bounding box center [126, 90] width 46 height 29
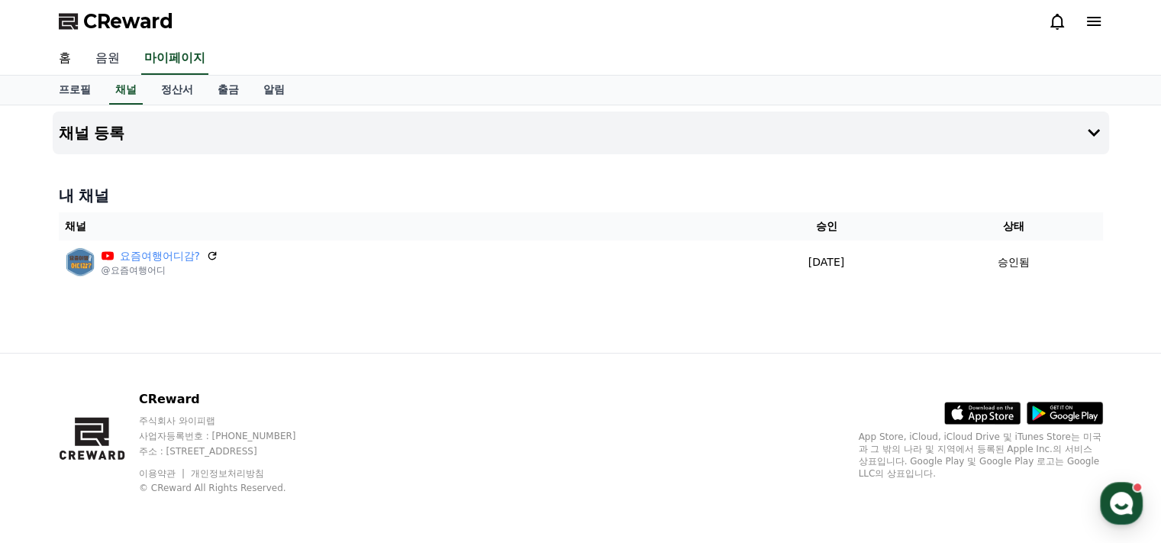
click at [108, 63] on link "음원" at bounding box center [107, 59] width 49 height 32
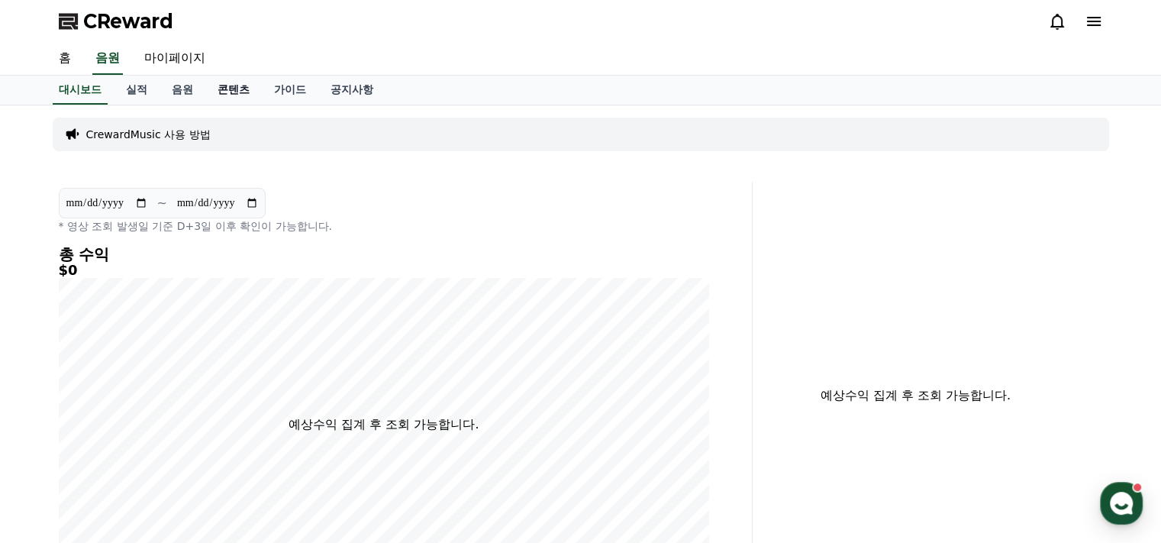
click at [235, 85] on link "콘텐츠" at bounding box center [233, 90] width 56 height 29
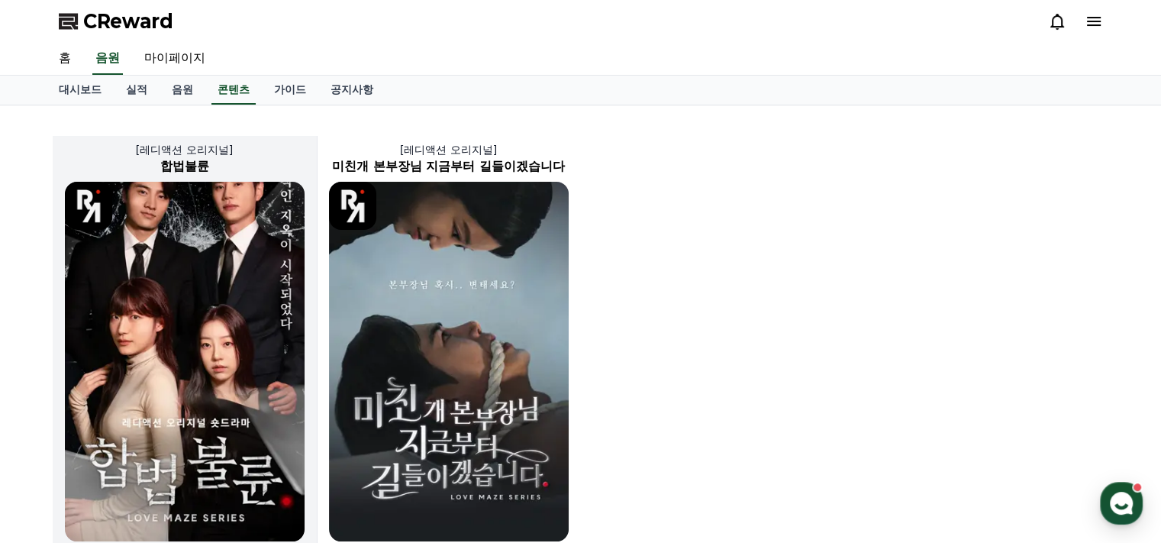
click at [214, 295] on img at bounding box center [185, 361] width 240 height 359
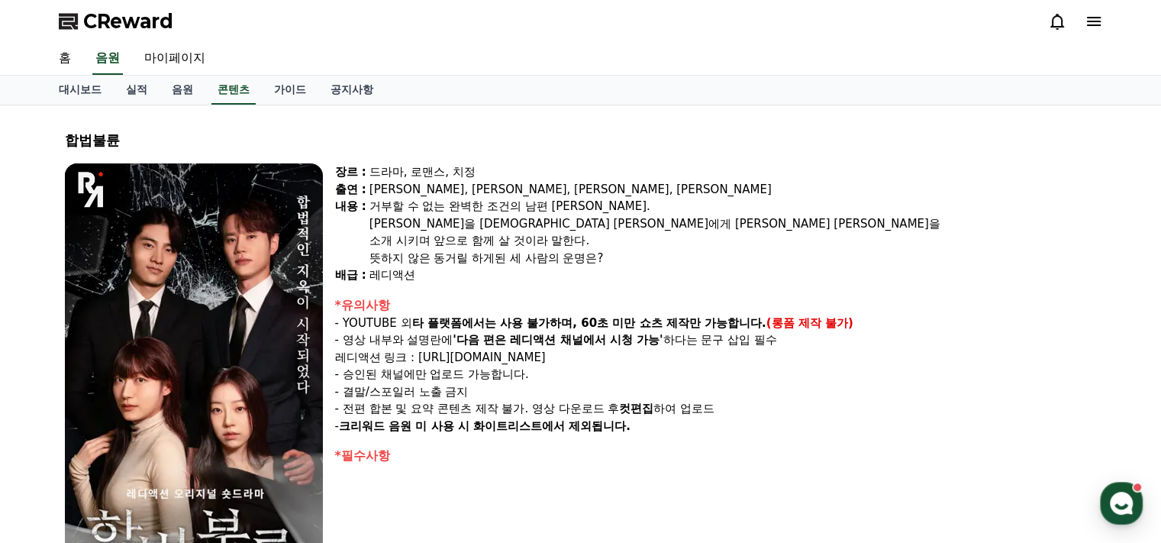
select select
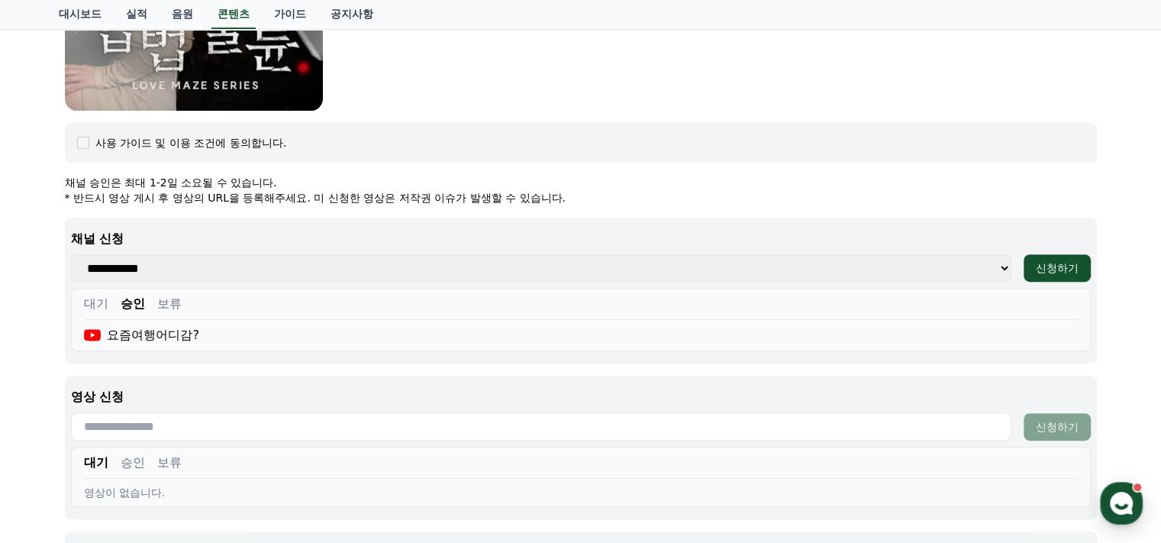
scroll to position [610, 0]
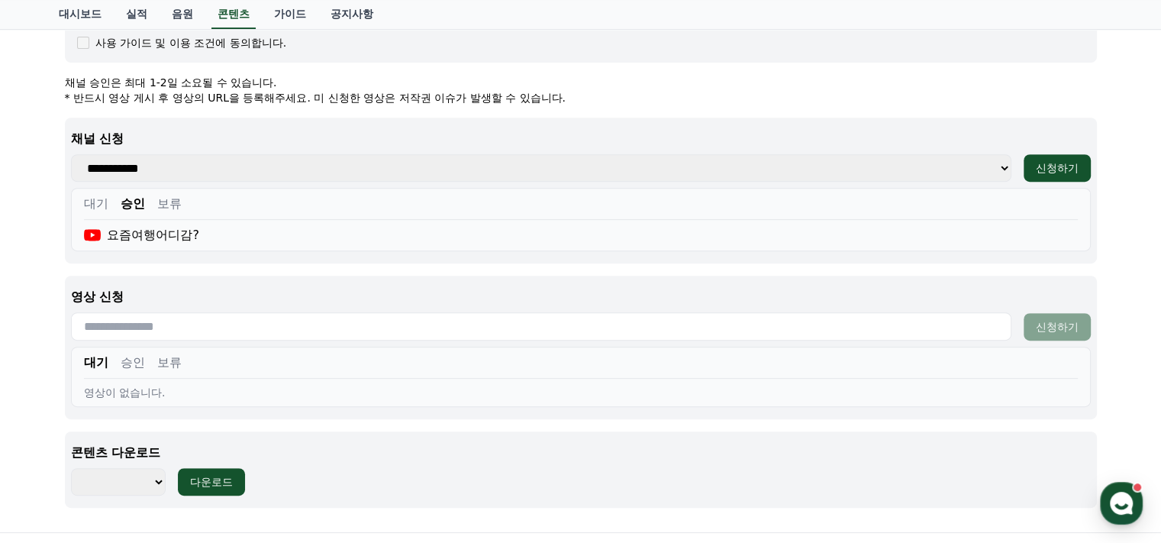
click at [276, 327] on input "text" at bounding box center [541, 326] width 940 height 28
paste input "**********"
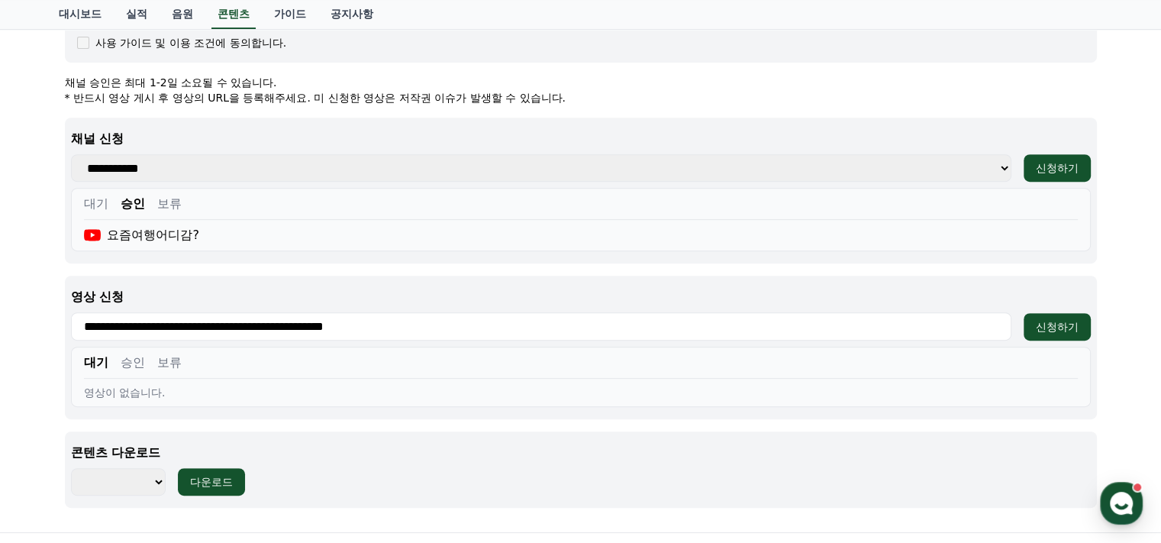
type input "**********"
click at [1059, 327] on div "신청하기" at bounding box center [1057, 326] width 43 height 15
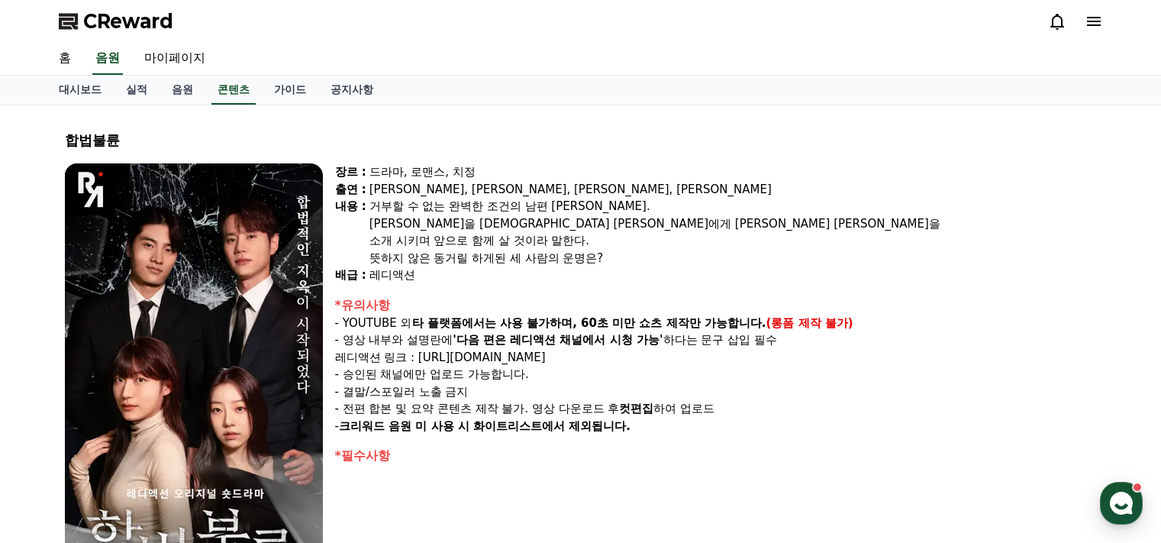
select select
